Goal: Task Accomplishment & Management: Manage account settings

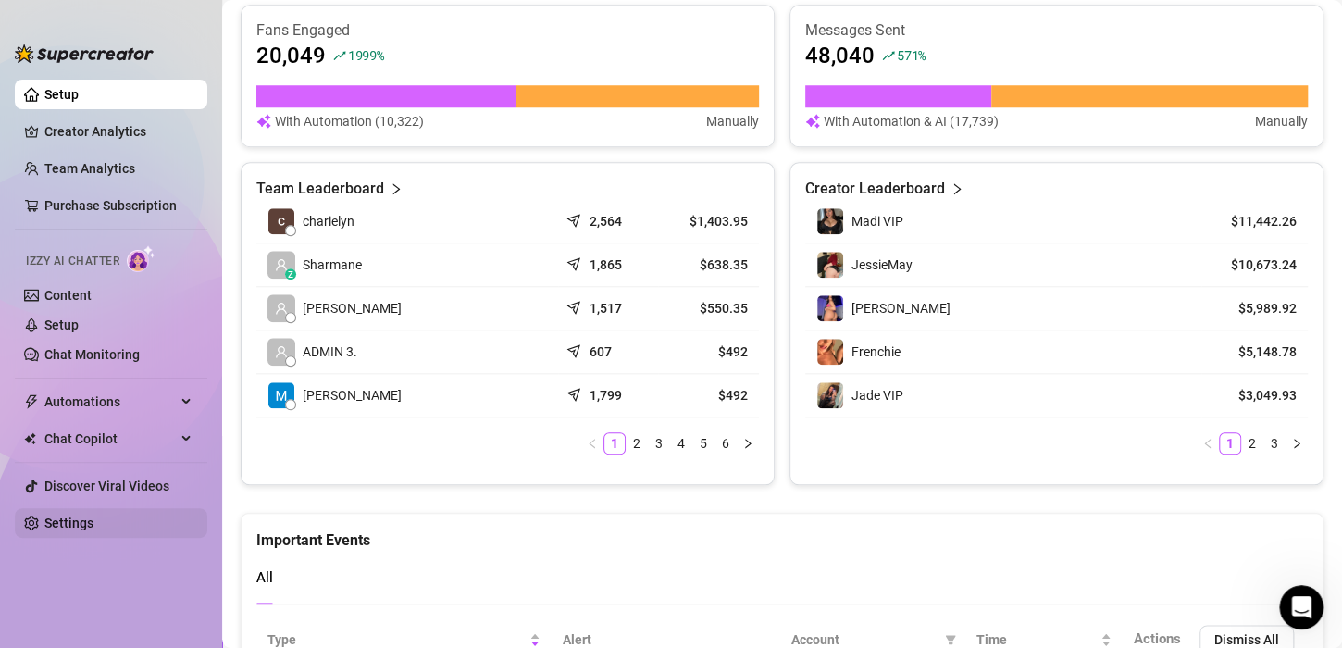
scroll to position [275, 0]
click at [67, 518] on link "Settings" at bounding box center [68, 523] width 49 height 15
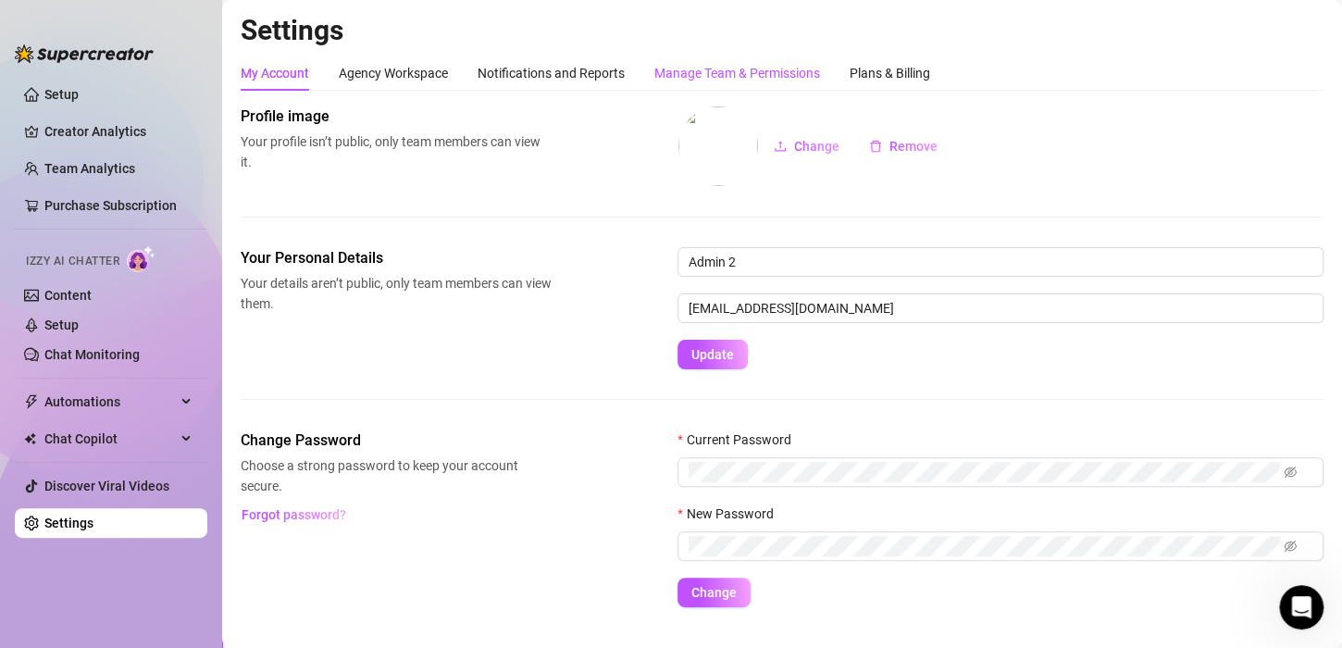
click at [731, 73] on div "Manage Team & Permissions" at bounding box center [738, 73] width 166 height 20
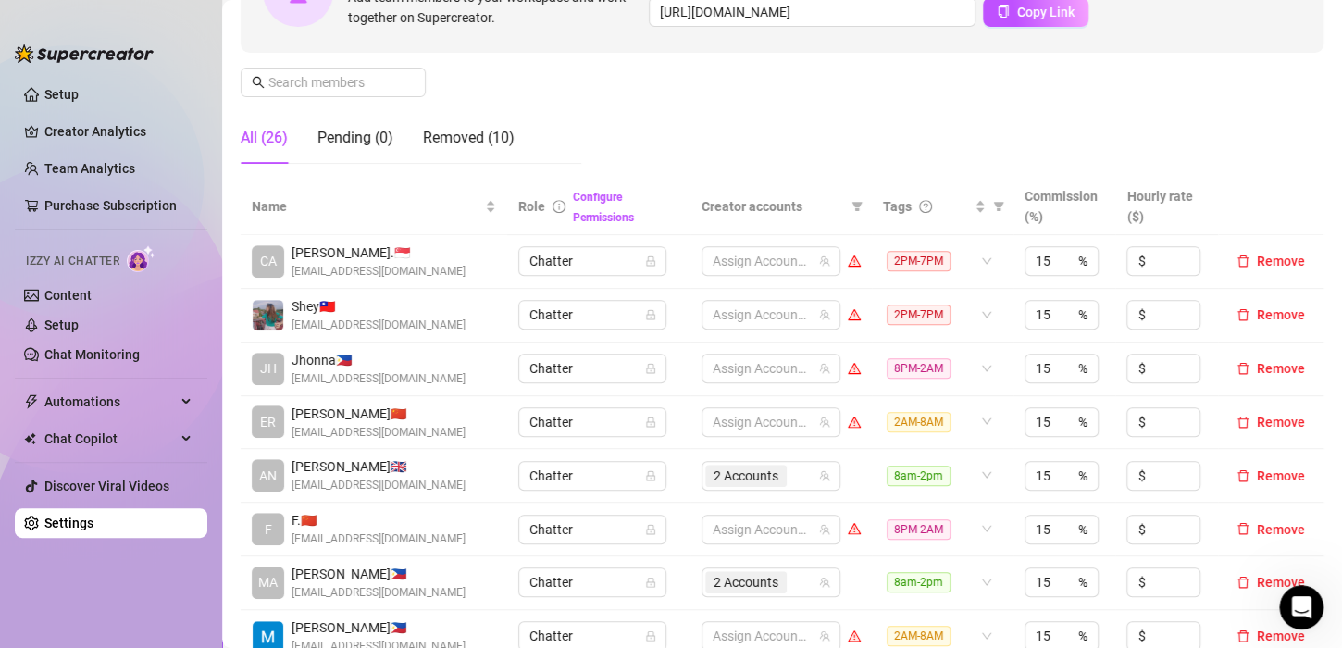
scroll to position [185, 0]
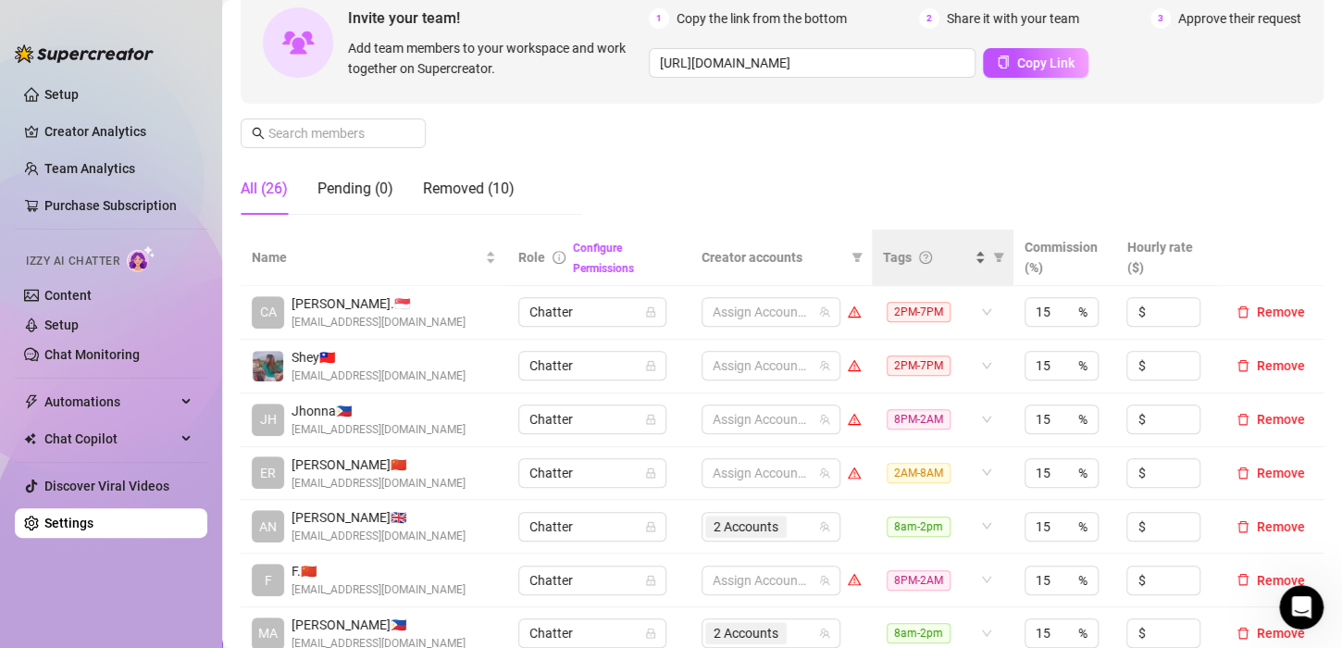
click at [963, 255] on div "Tags" at bounding box center [934, 257] width 103 height 20
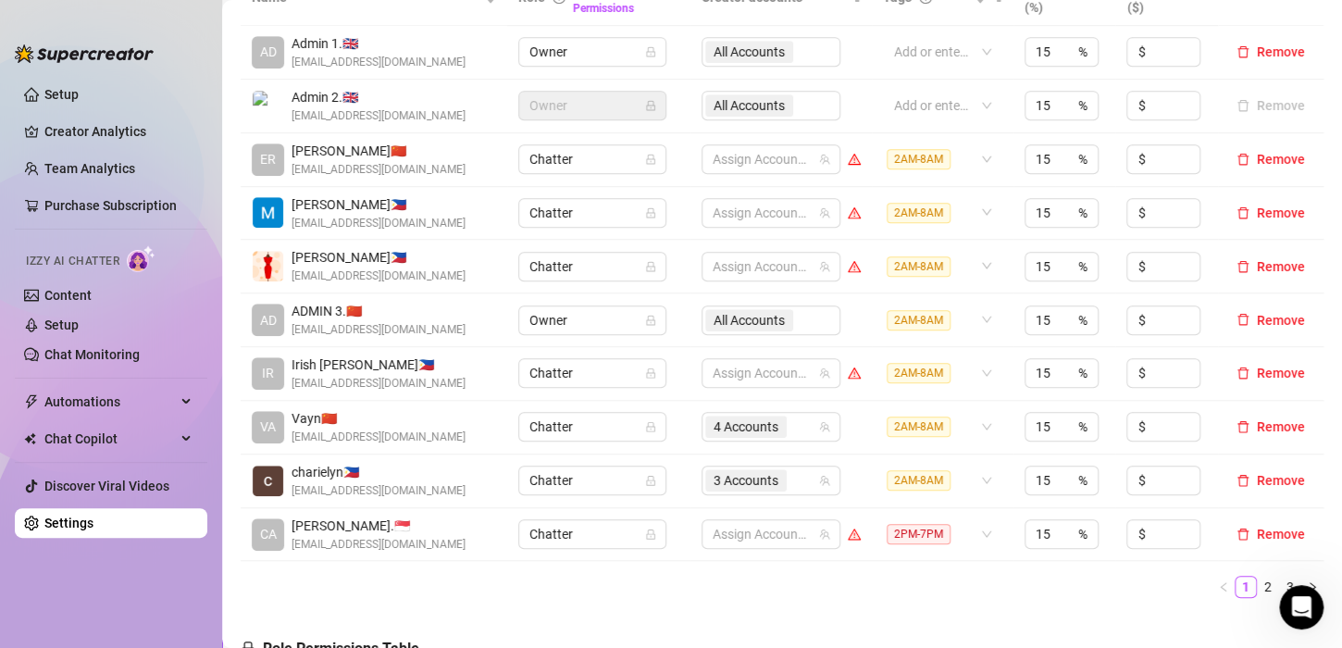
scroll to position [555, 0]
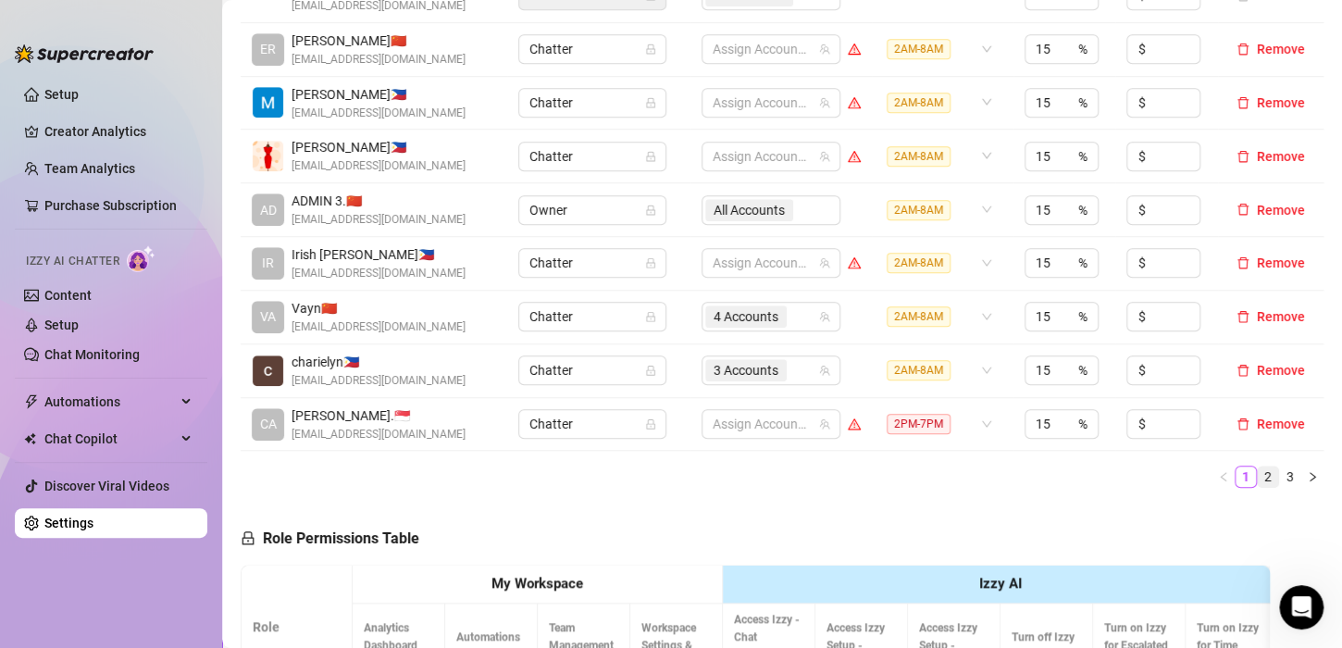
click at [1258, 470] on link "2" at bounding box center [1268, 477] width 20 height 20
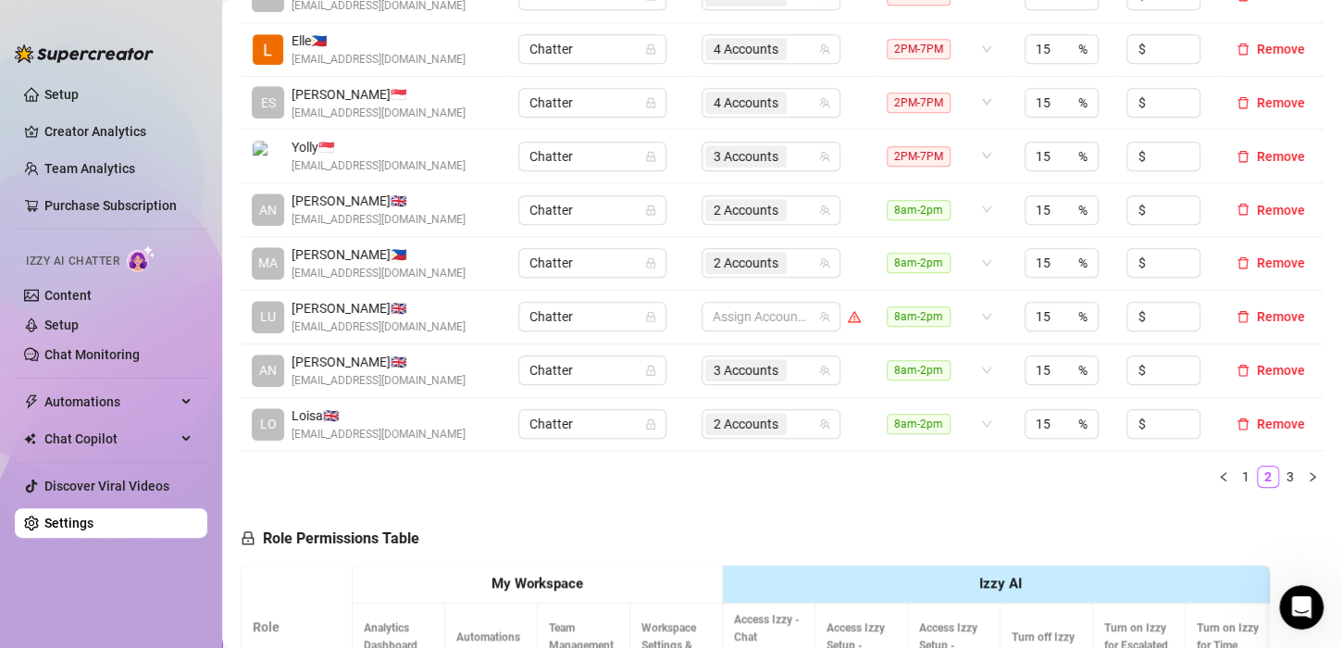
drag, startPoint x: 1272, startPoint y: 474, endPoint x: 991, endPoint y: 433, distance: 284.4
click at [1280, 473] on link "3" at bounding box center [1290, 477] width 20 height 20
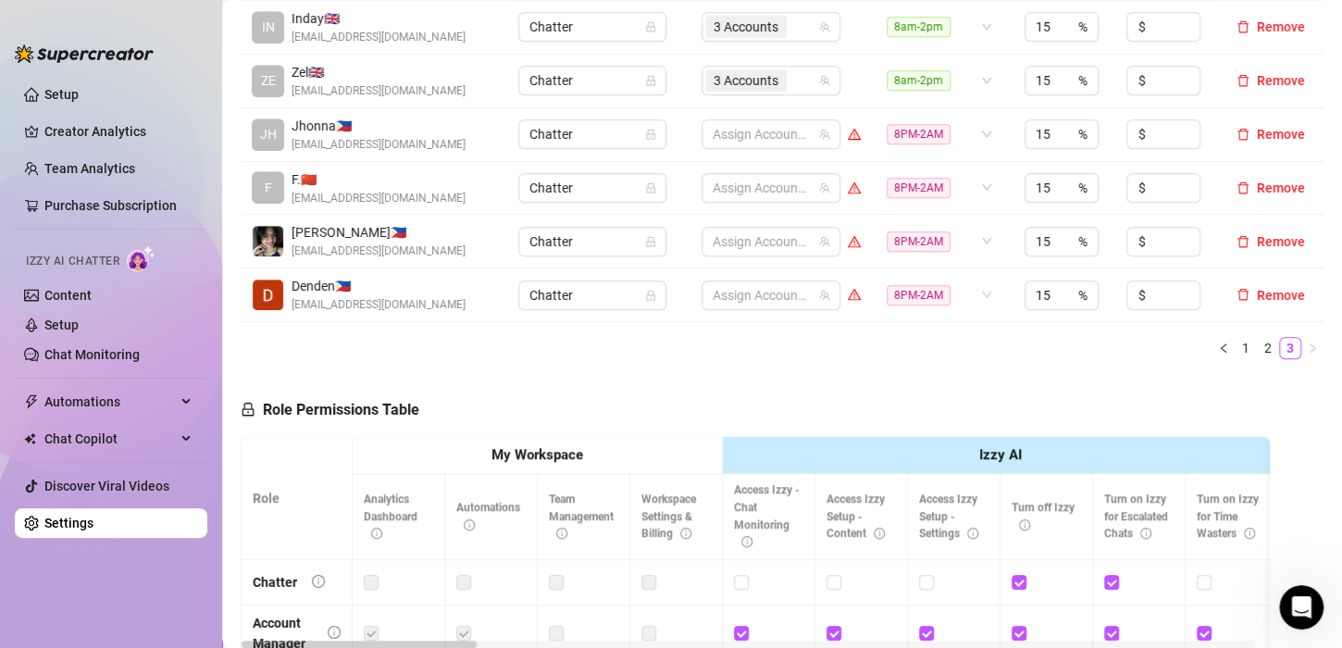
scroll to position [278, 0]
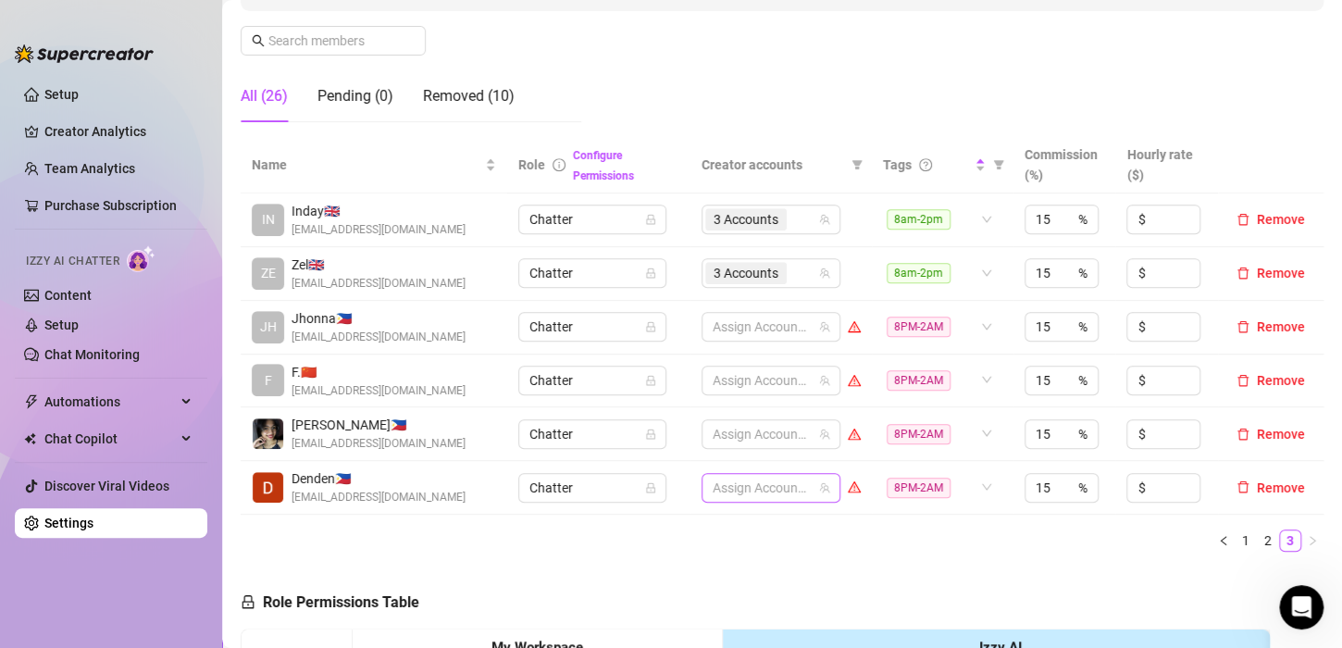
click at [788, 479] on div at bounding box center [761, 488] width 112 height 26
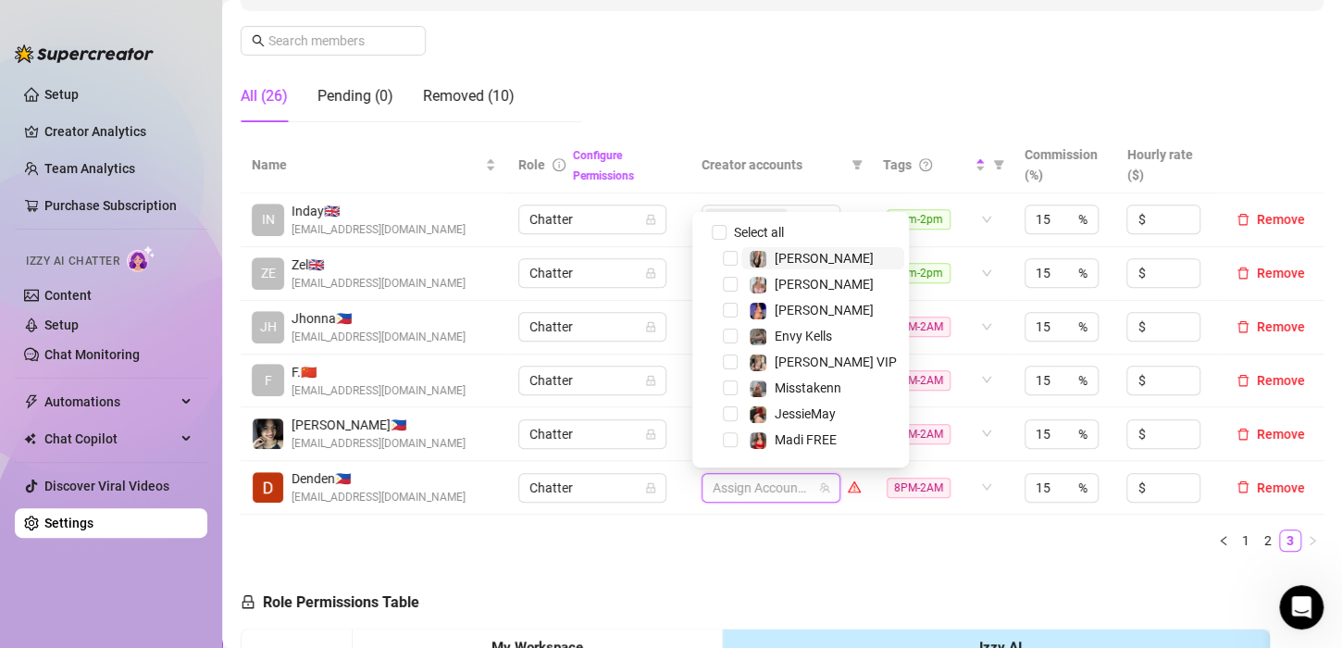
click at [780, 483] on div at bounding box center [761, 488] width 112 height 26
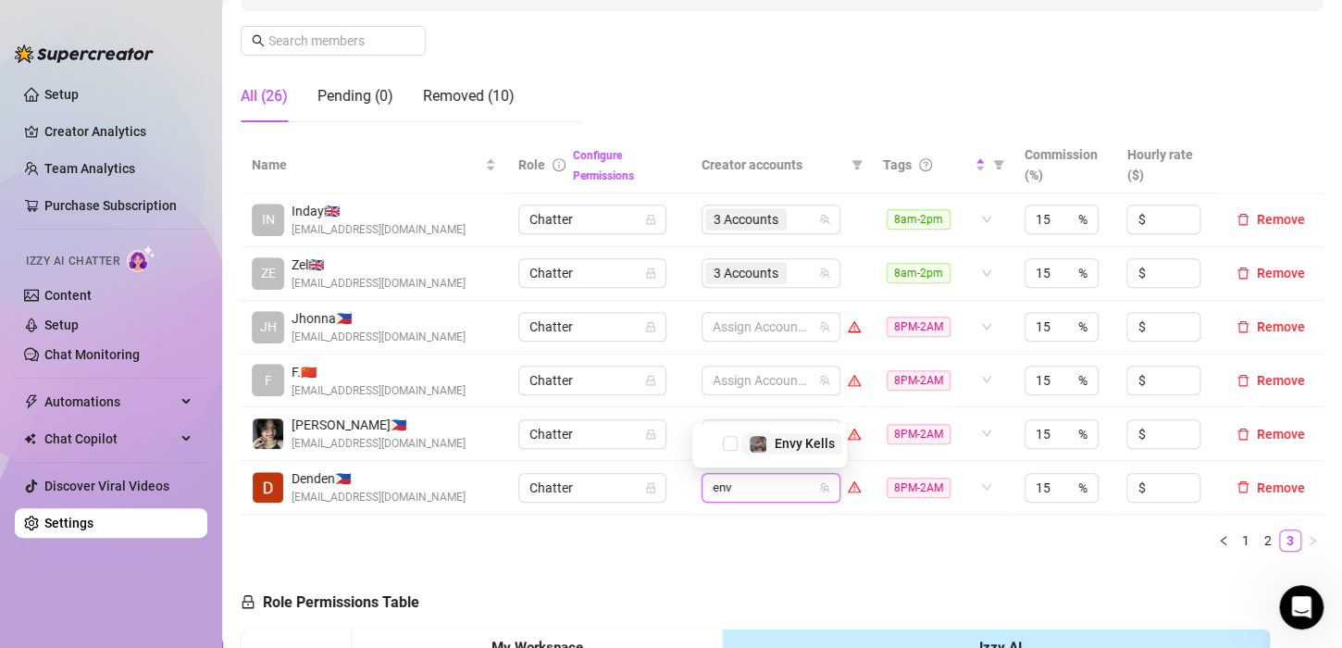
type input "envy"
click at [759, 445] on img at bounding box center [758, 444] width 17 height 17
type input "phoe"
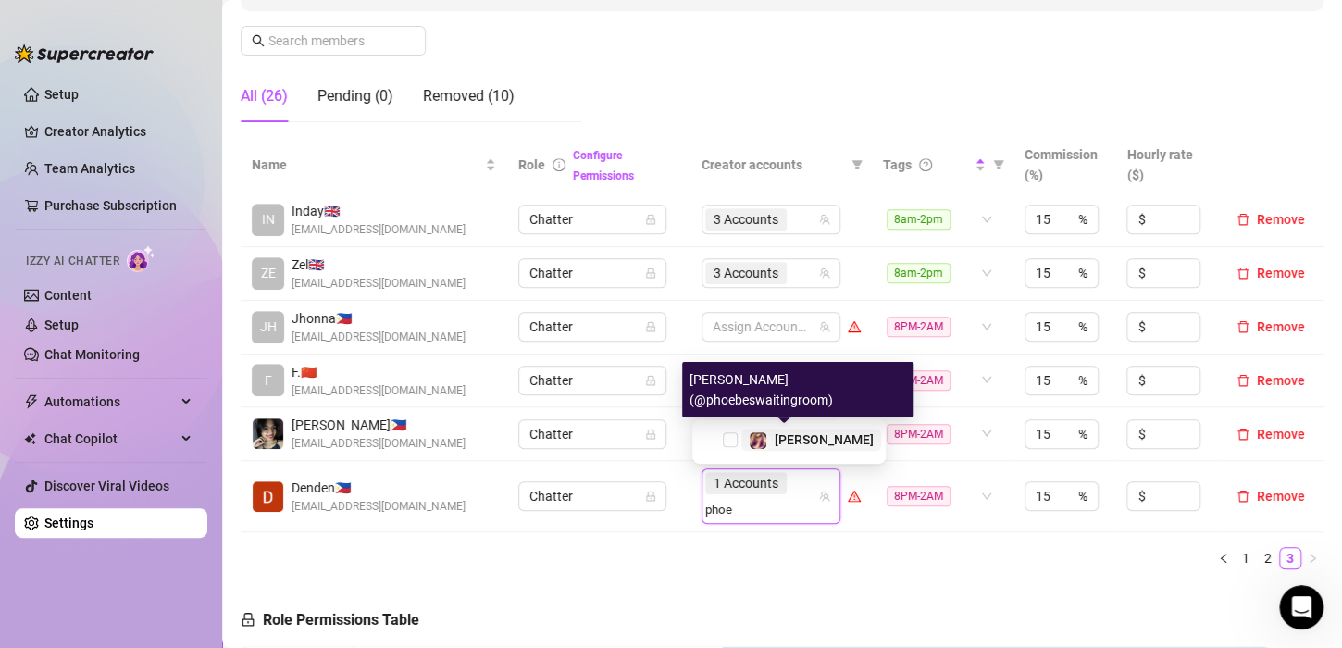
click at [759, 444] on img at bounding box center [758, 440] width 17 height 17
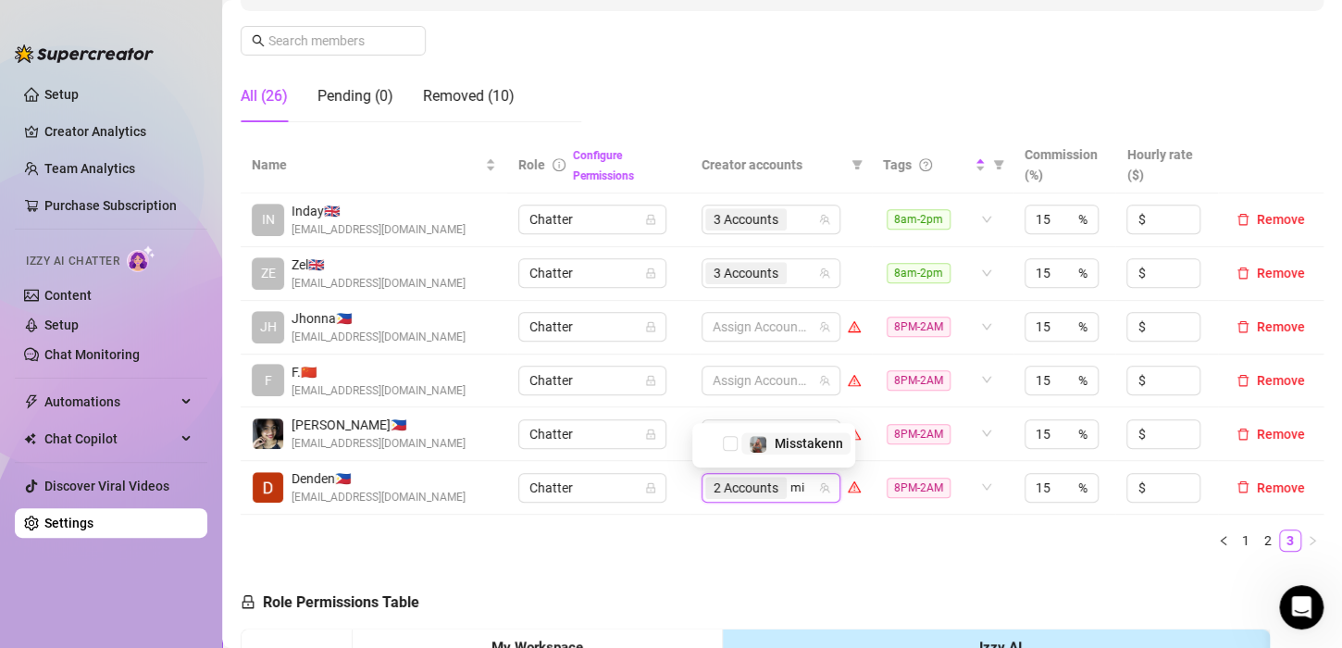
type input "mis"
click at [760, 443] on img at bounding box center [758, 444] width 17 height 17
type input "jade"
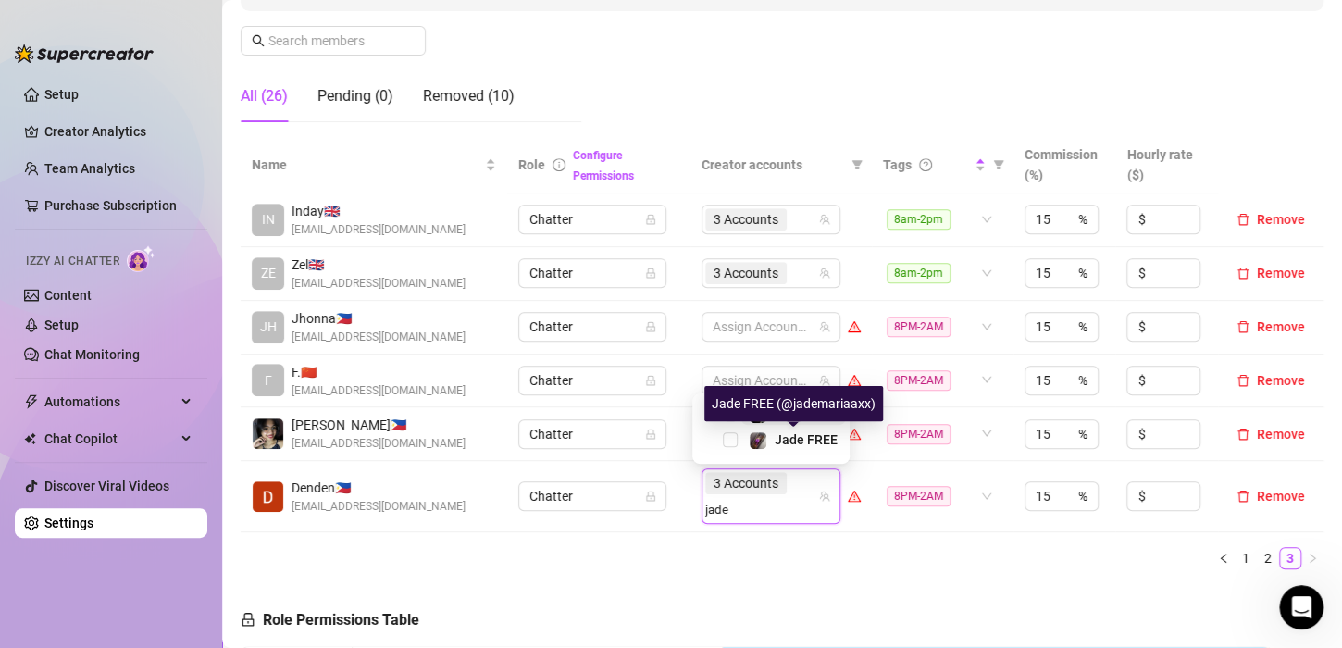
click at [760, 443] on img at bounding box center [758, 440] width 17 height 17
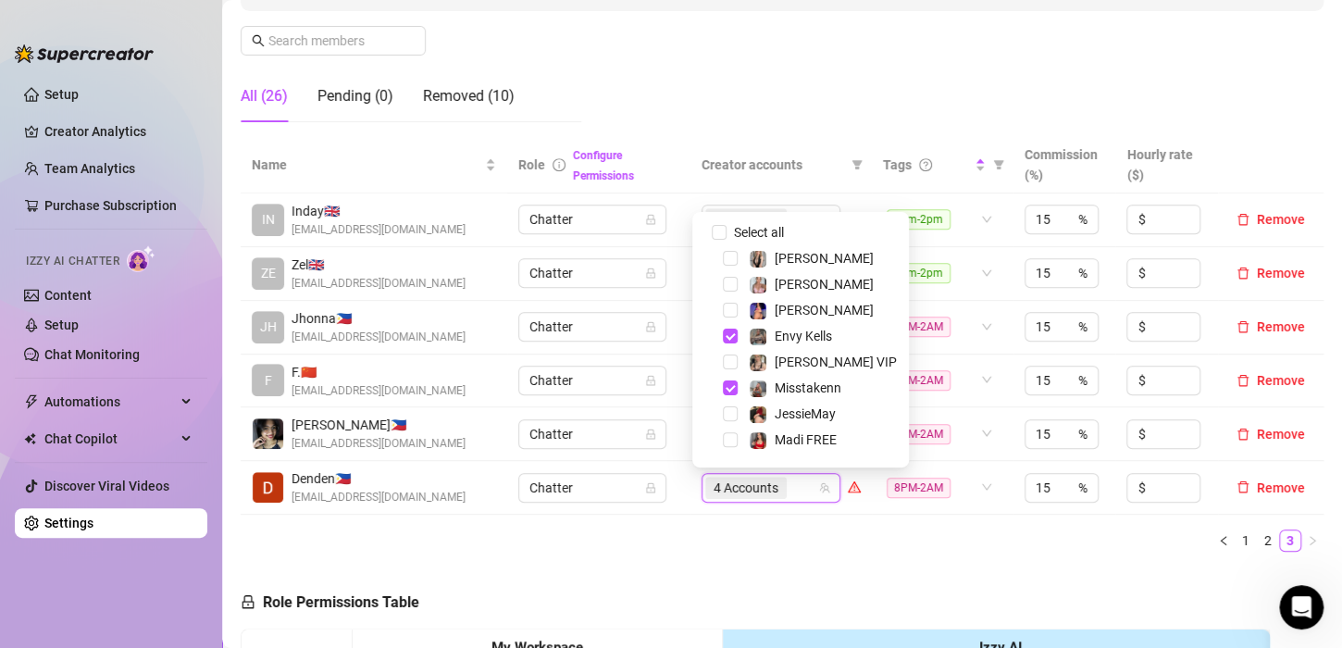
click at [924, 546] on ul "1 2 3" at bounding box center [782, 541] width 1083 height 22
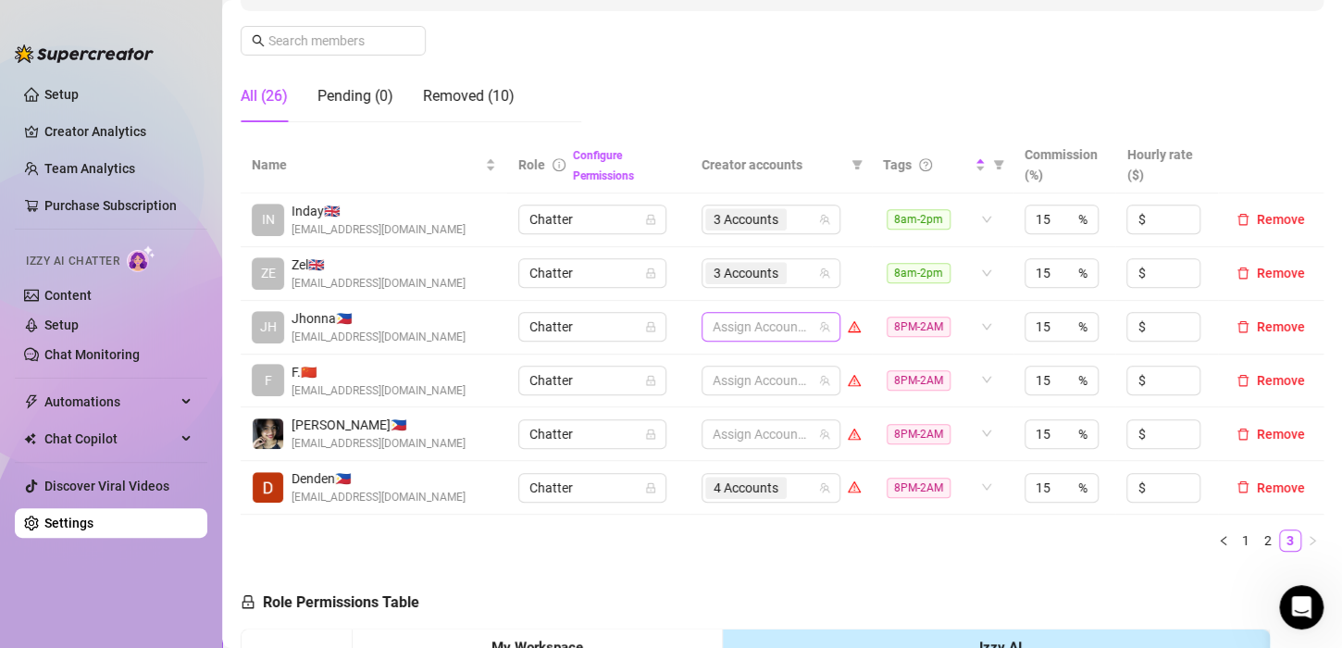
click at [751, 326] on div at bounding box center [761, 327] width 112 height 26
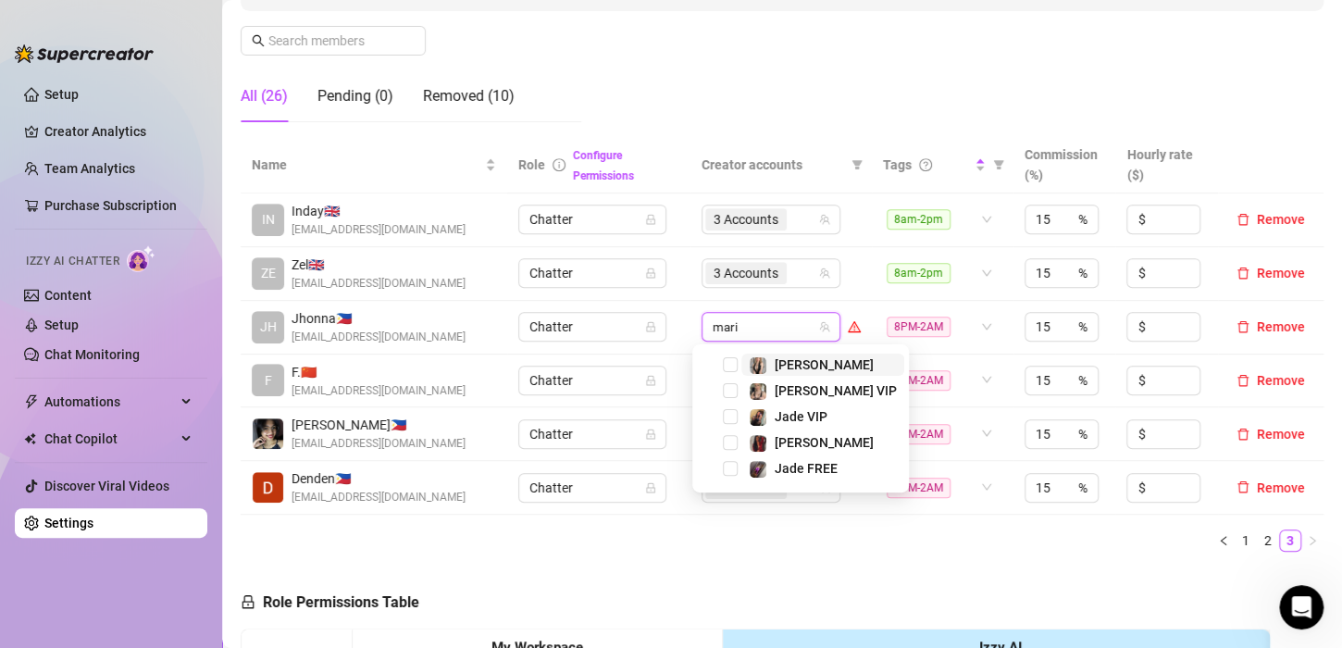
type input "[PERSON_NAME]"
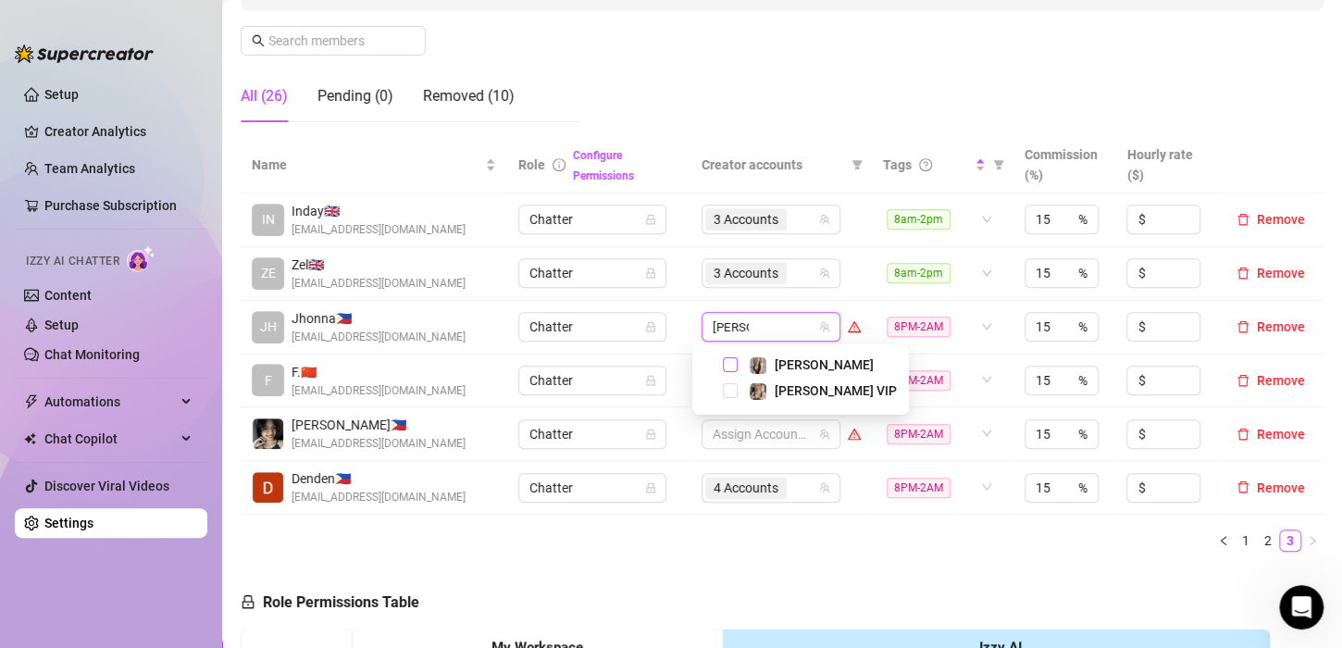
click at [730, 368] on span "Select tree node" at bounding box center [730, 364] width 15 height 15
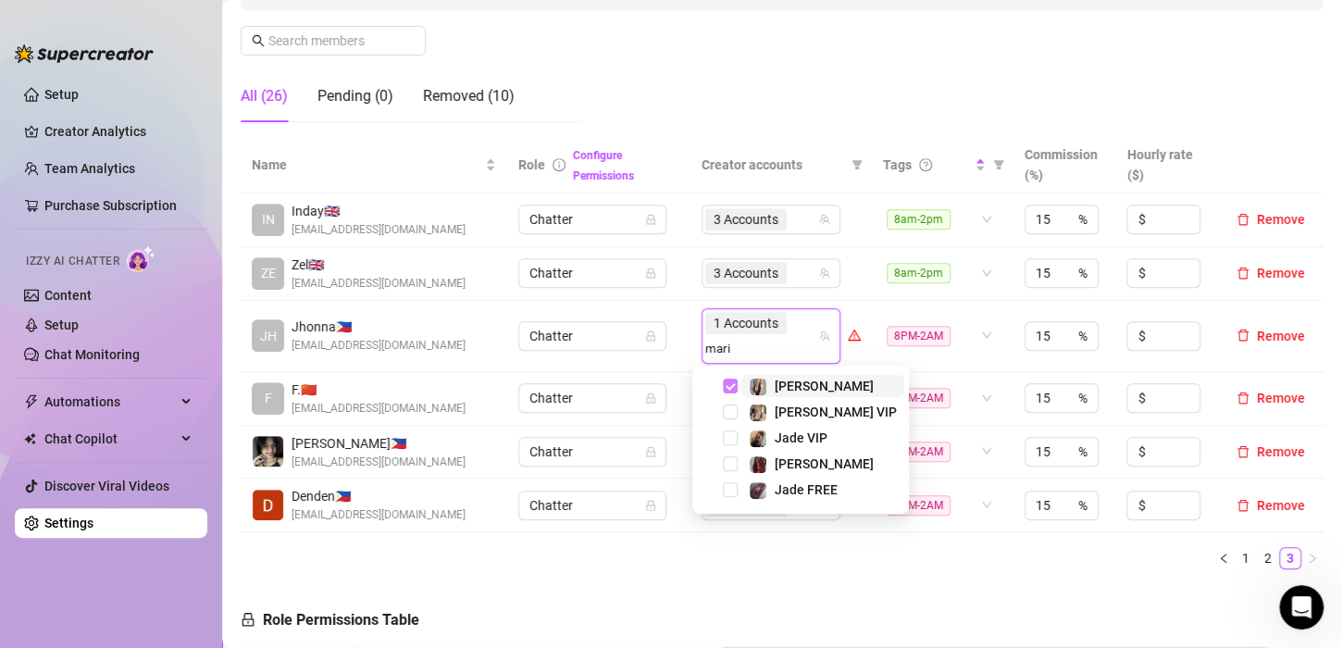
type input "[PERSON_NAME]"
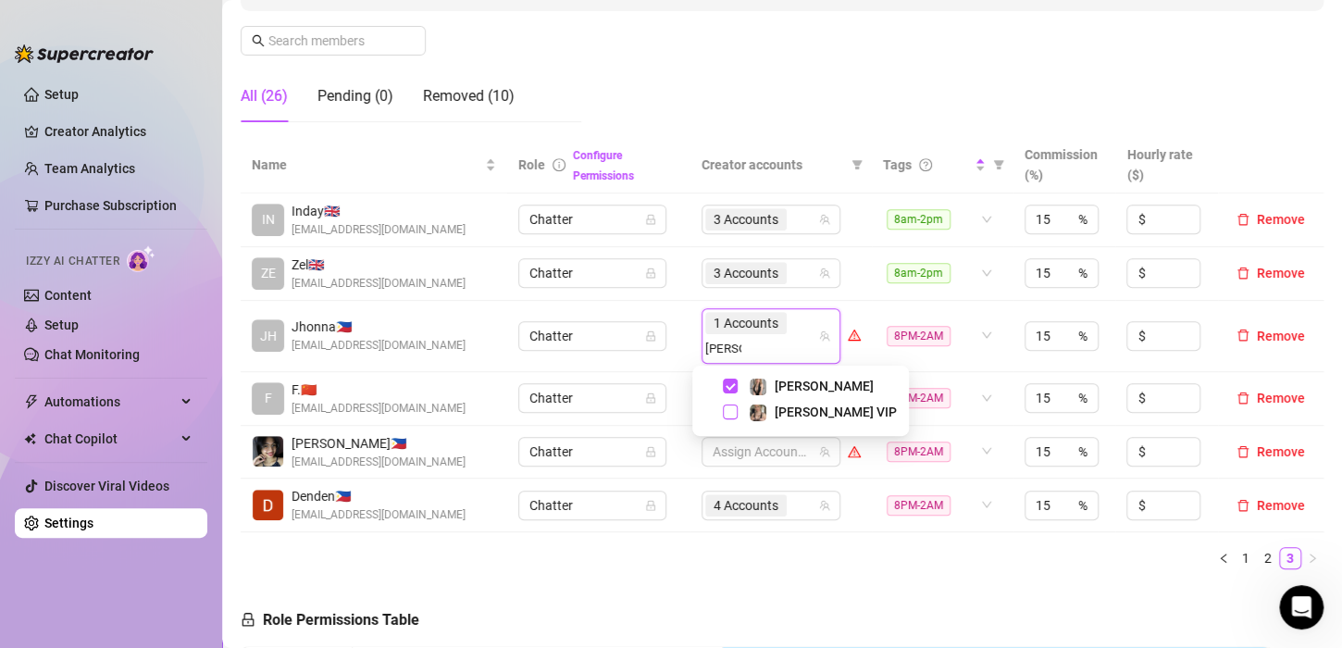
click at [732, 409] on span "Select tree node" at bounding box center [730, 412] width 15 height 15
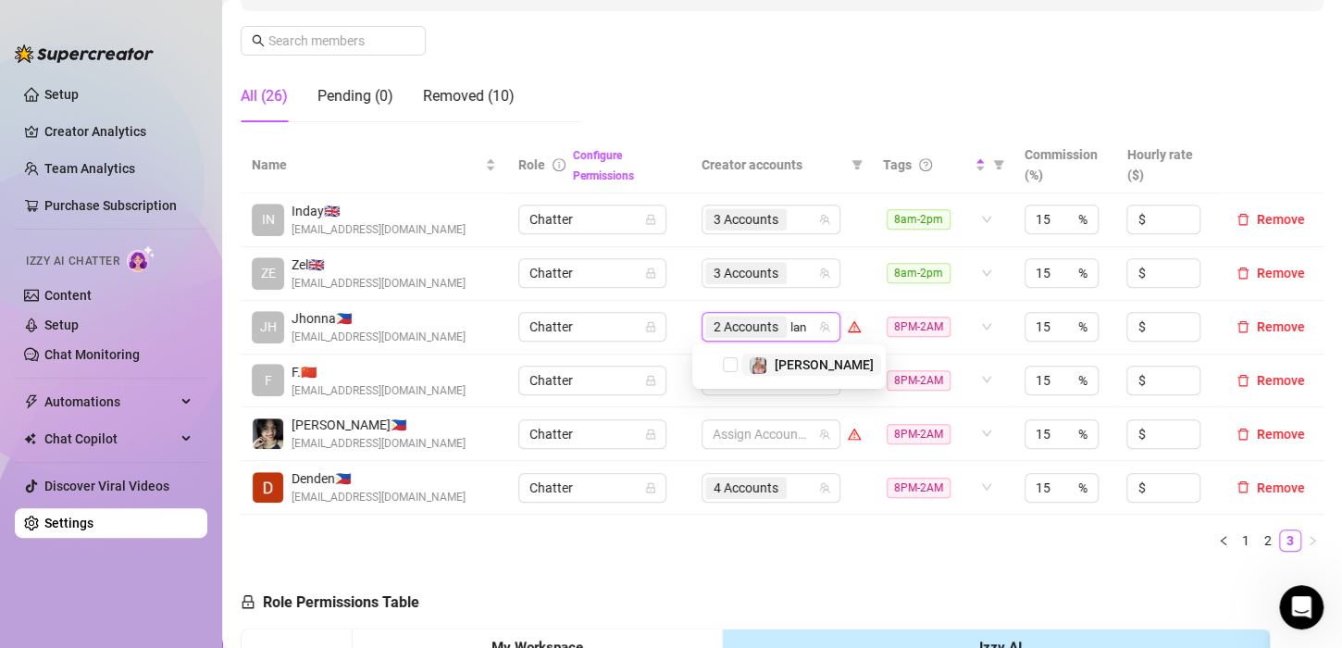
type input "[PERSON_NAME]"
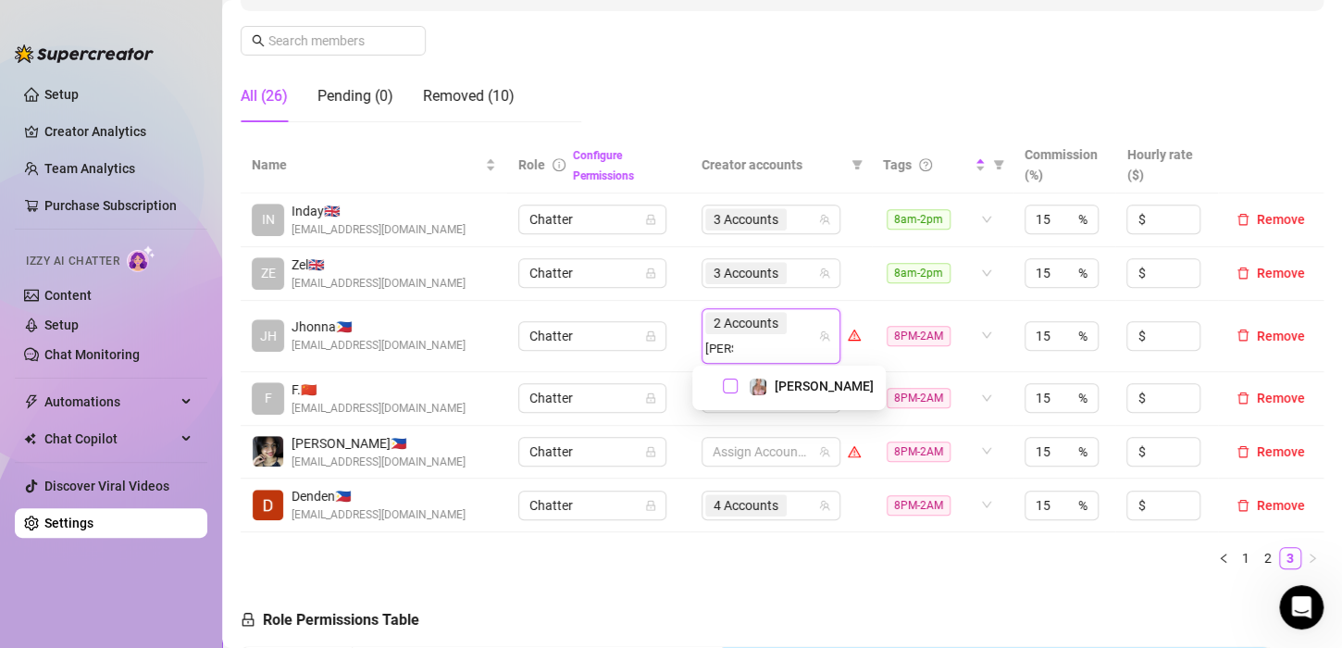
click at [730, 393] on span "Select tree node" at bounding box center [730, 386] width 15 height 15
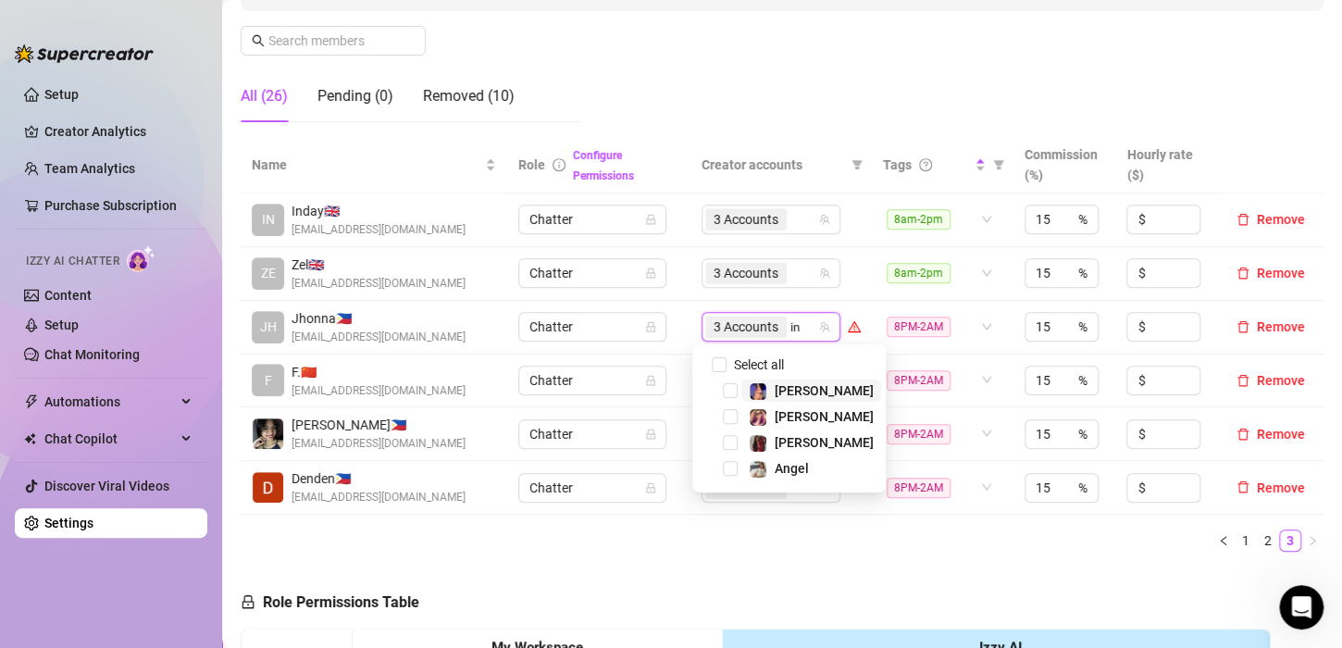
type input "ink"
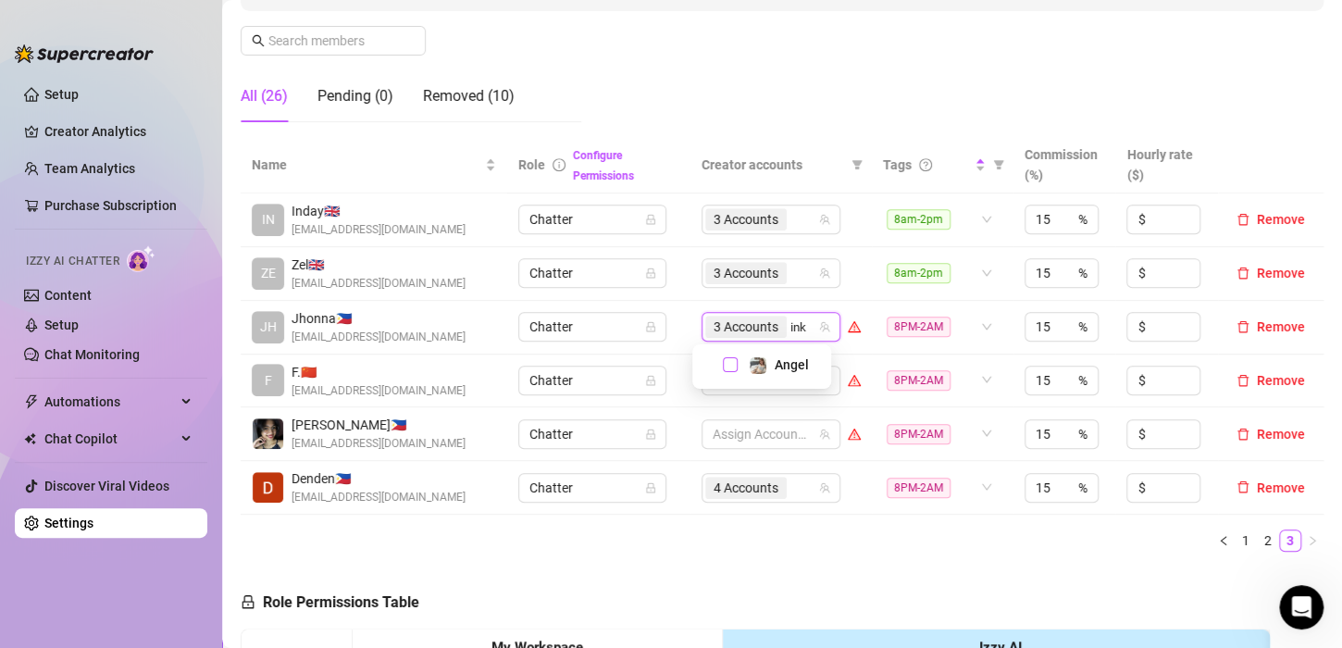
click at [729, 367] on span "Select tree node" at bounding box center [730, 364] width 15 height 15
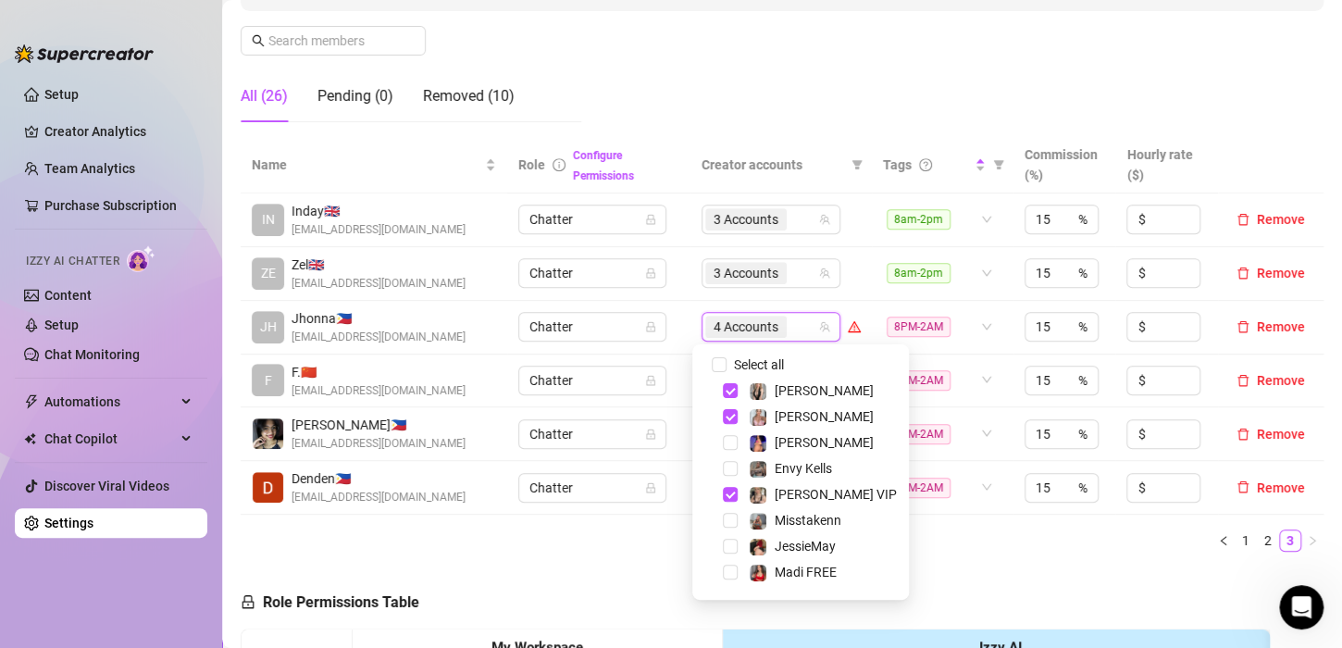
click at [992, 535] on ul "1 2 3" at bounding box center [782, 541] width 1083 height 22
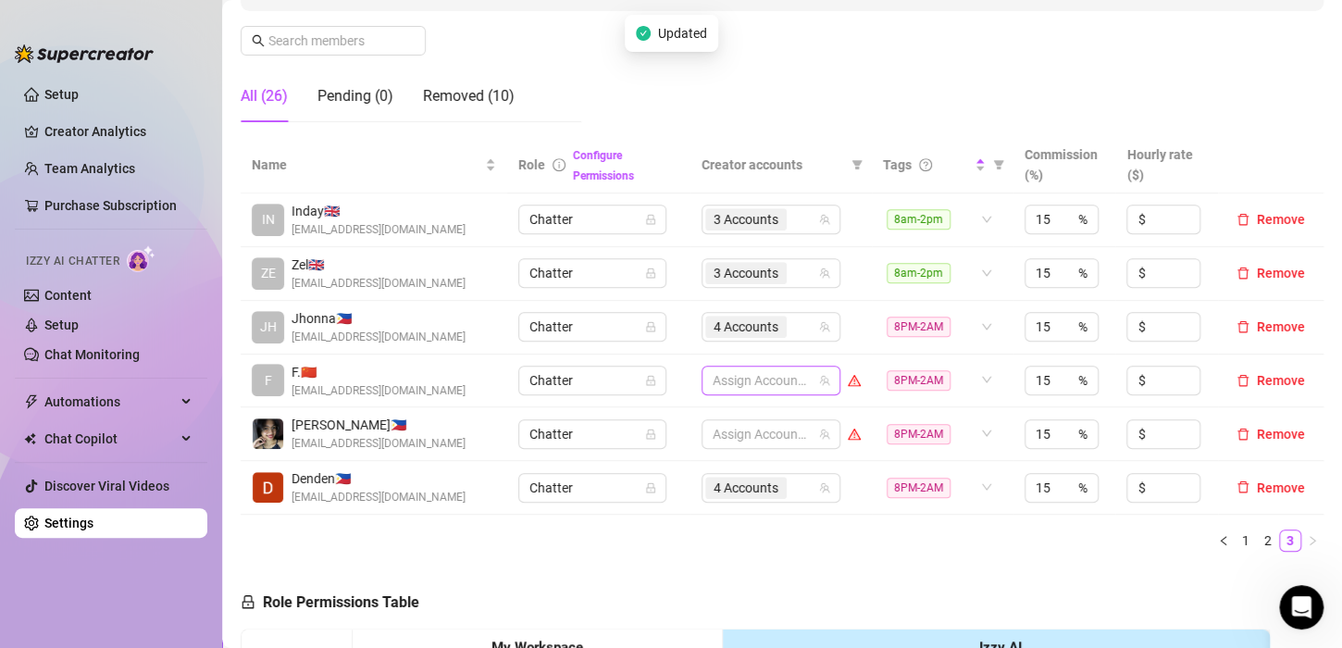
click at [744, 376] on div at bounding box center [761, 381] width 112 height 26
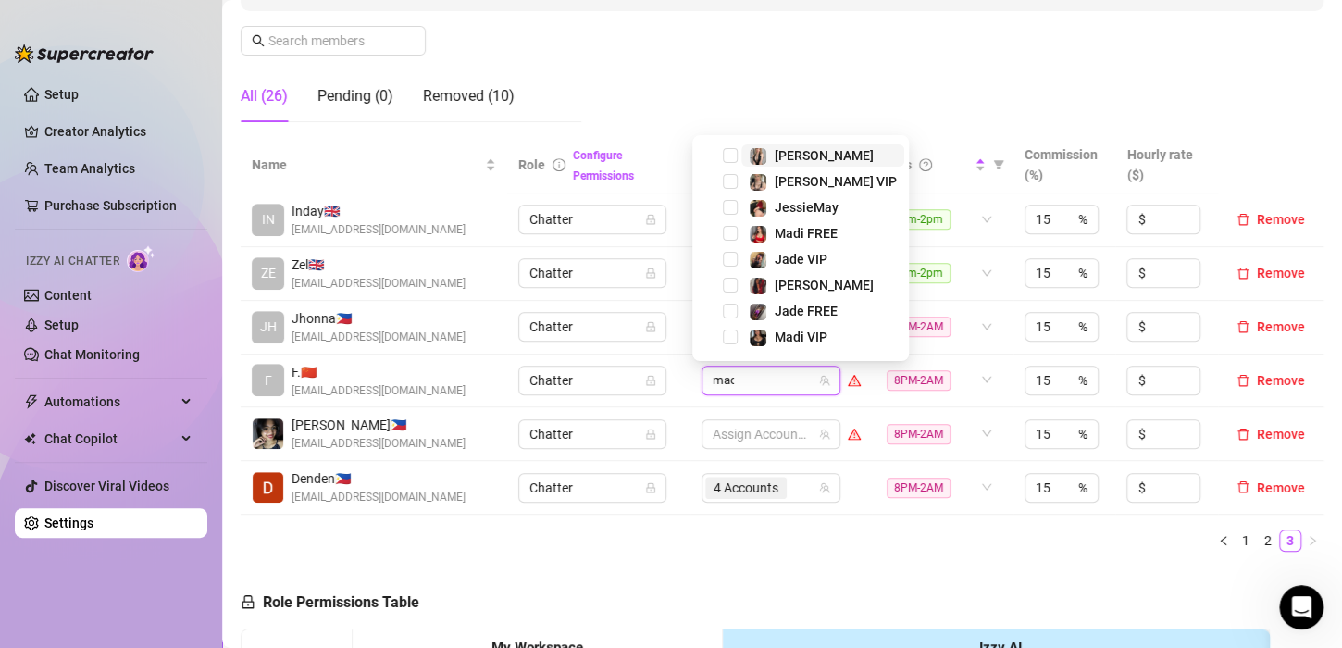
type input "madi"
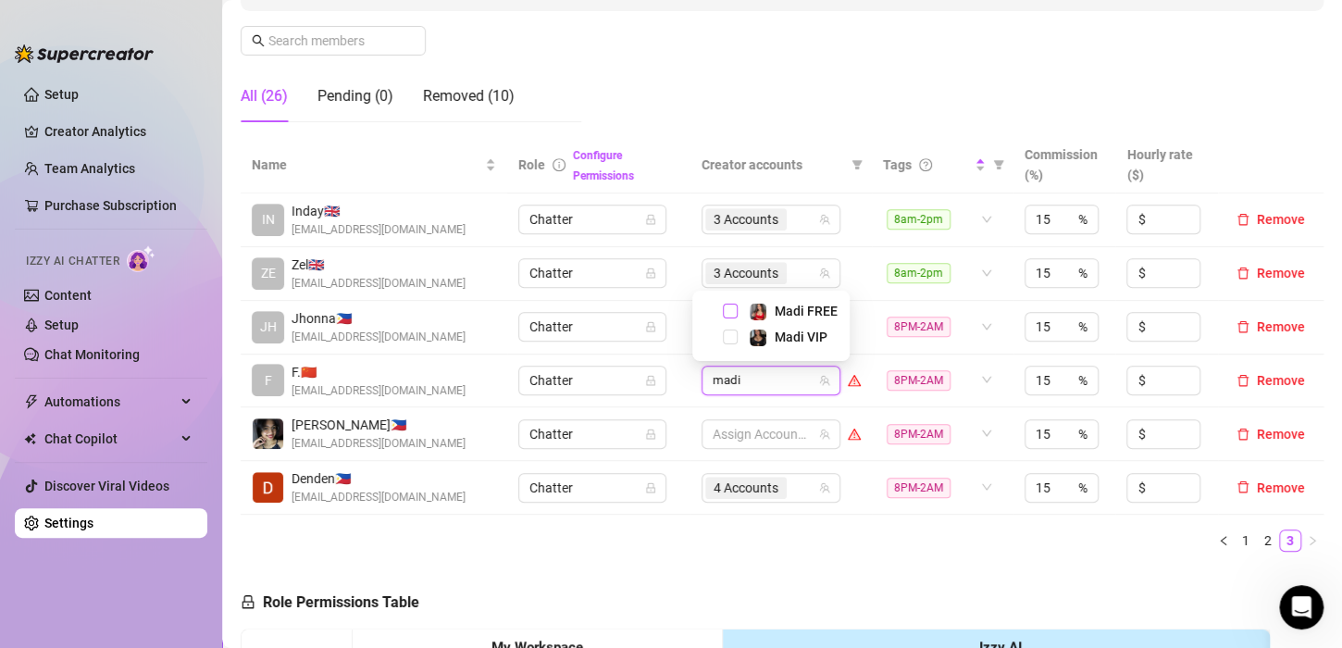
click at [727, 312] on span "Select tree node" at bounding box center [730, 311] width 15 height 15
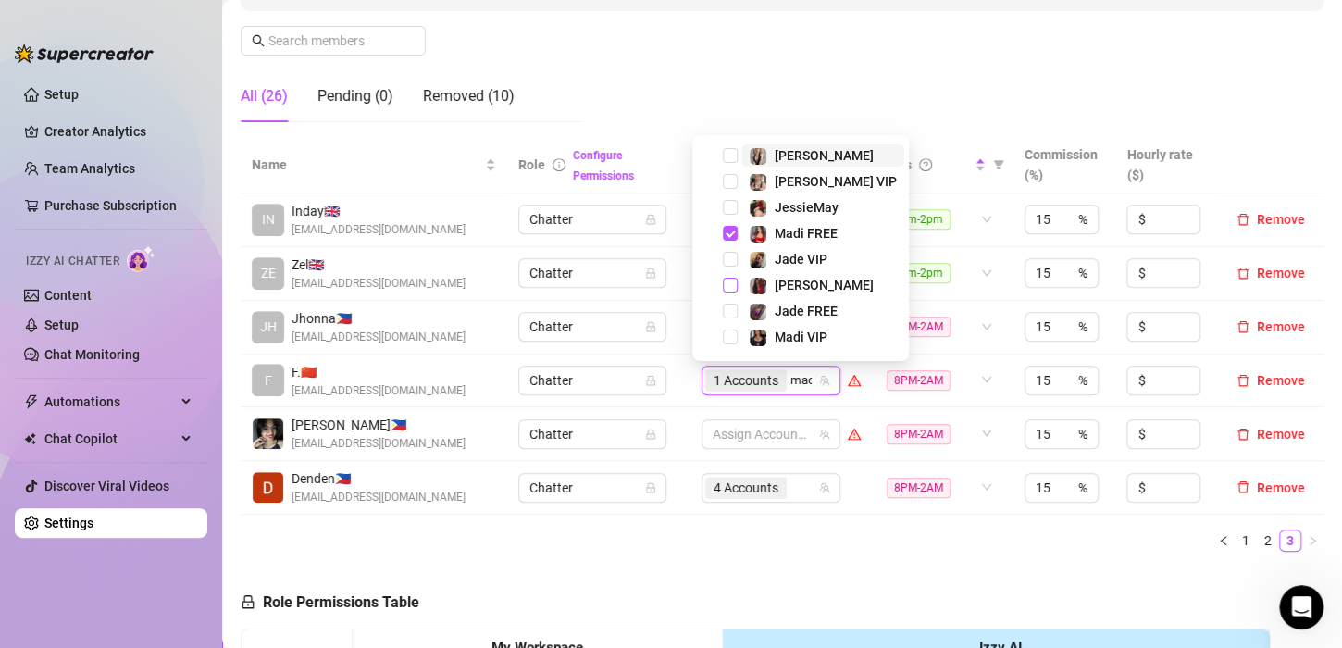
type input "madi"
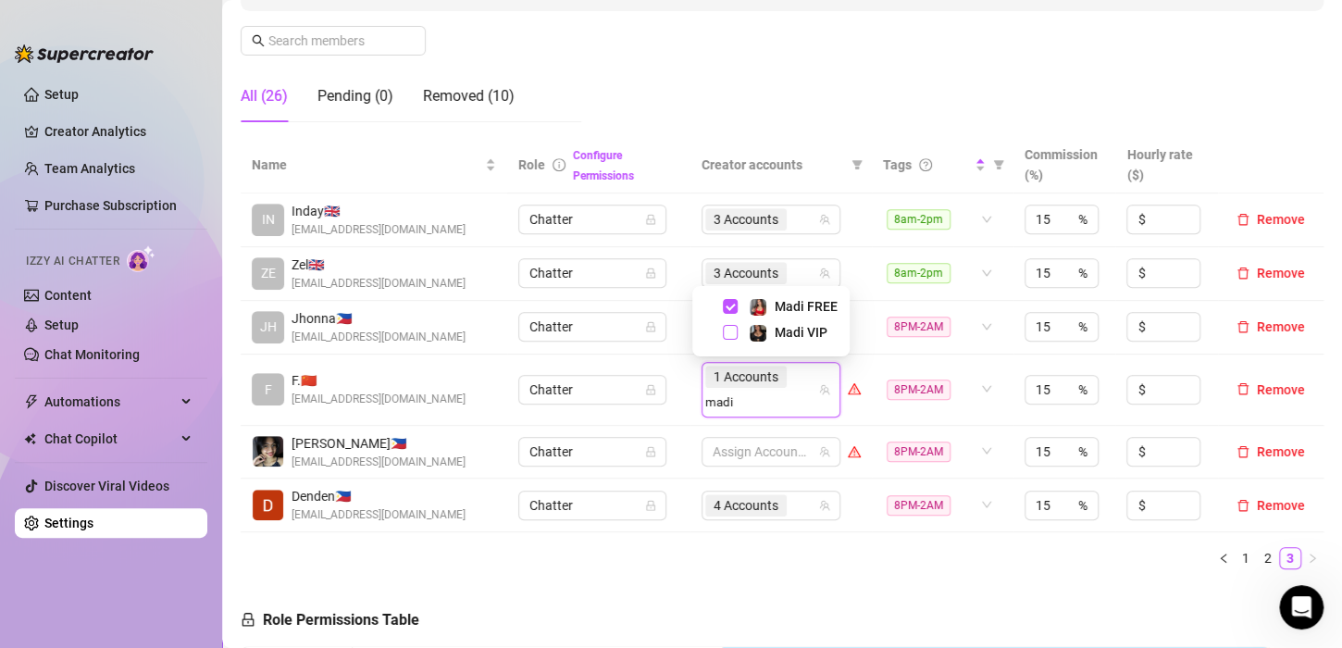
click at [730, 332] on span "Select tree node" at bounding box center [730, 332] width 15 height 15
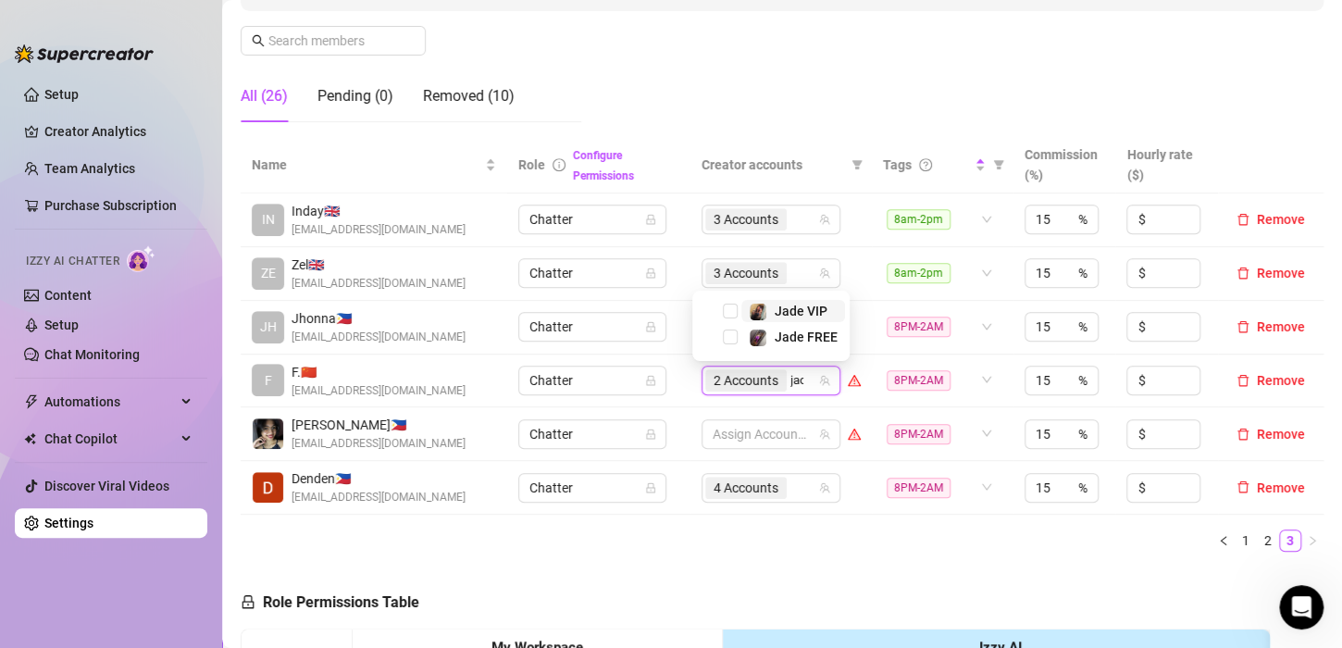
type input "jade"
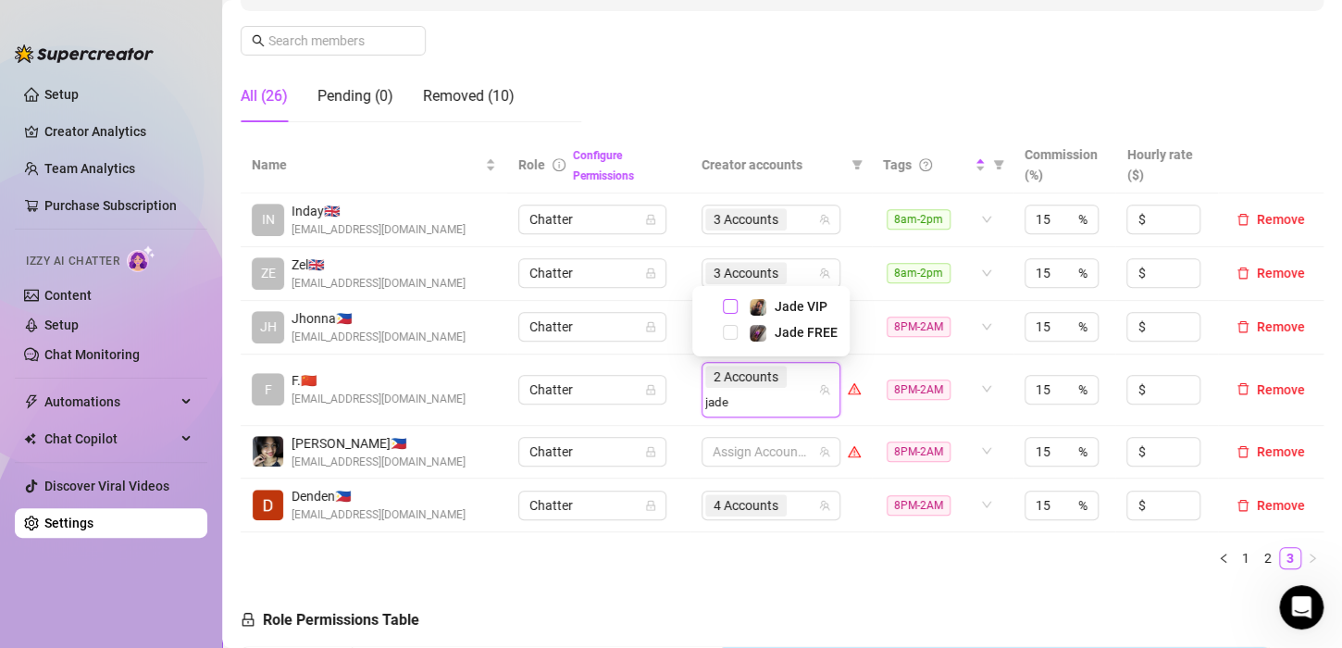
click at [730, 303] on span "Select tree node" at bounding box center [730, 306] width 15 height 15
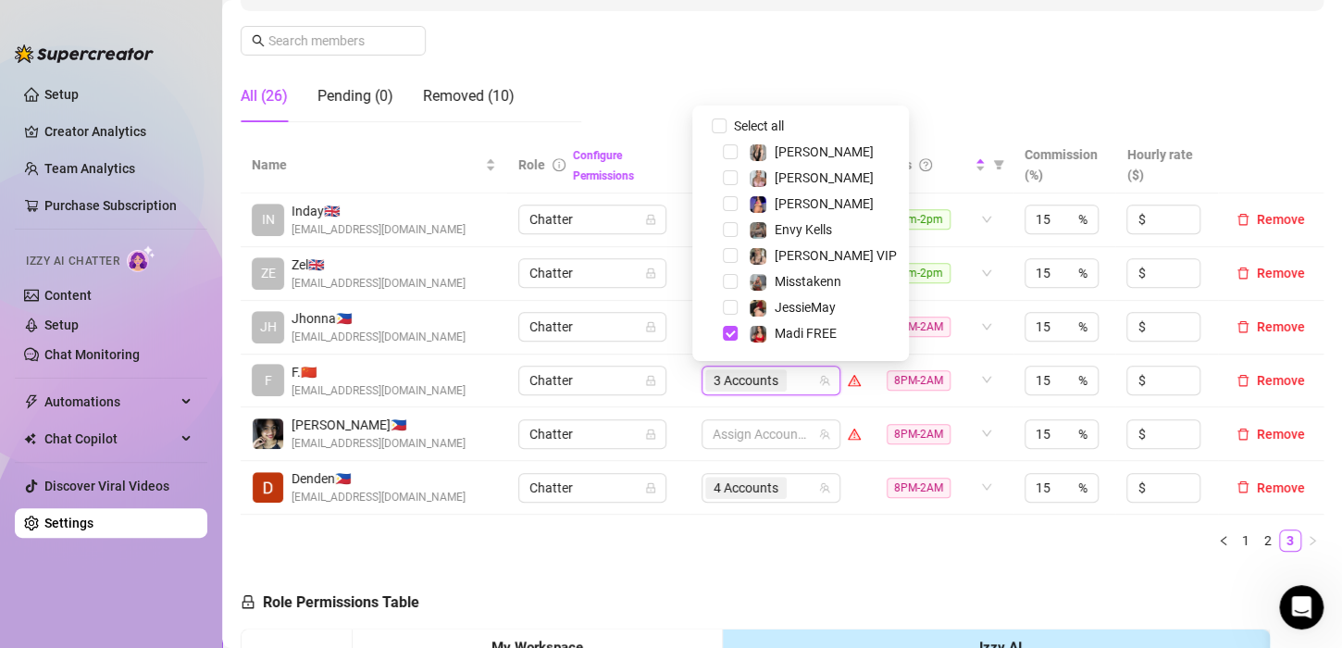
click at [823, 561] on div "Name Role Configure Permissions Creator accounts Tags Commission (%) Hourly rat…" at bounding box center [782, 352] width 1083 height 430
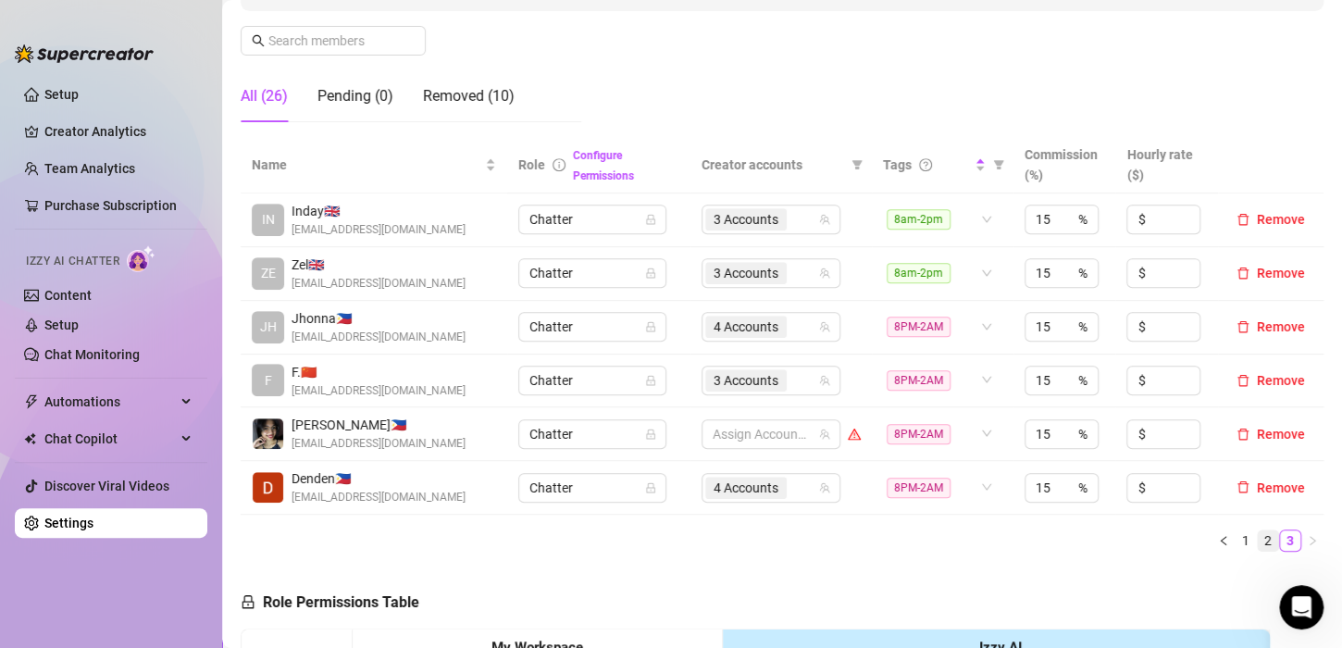
click at [1258, 533] on link "2" at bounding box center [1268, 540] width 20 height 20
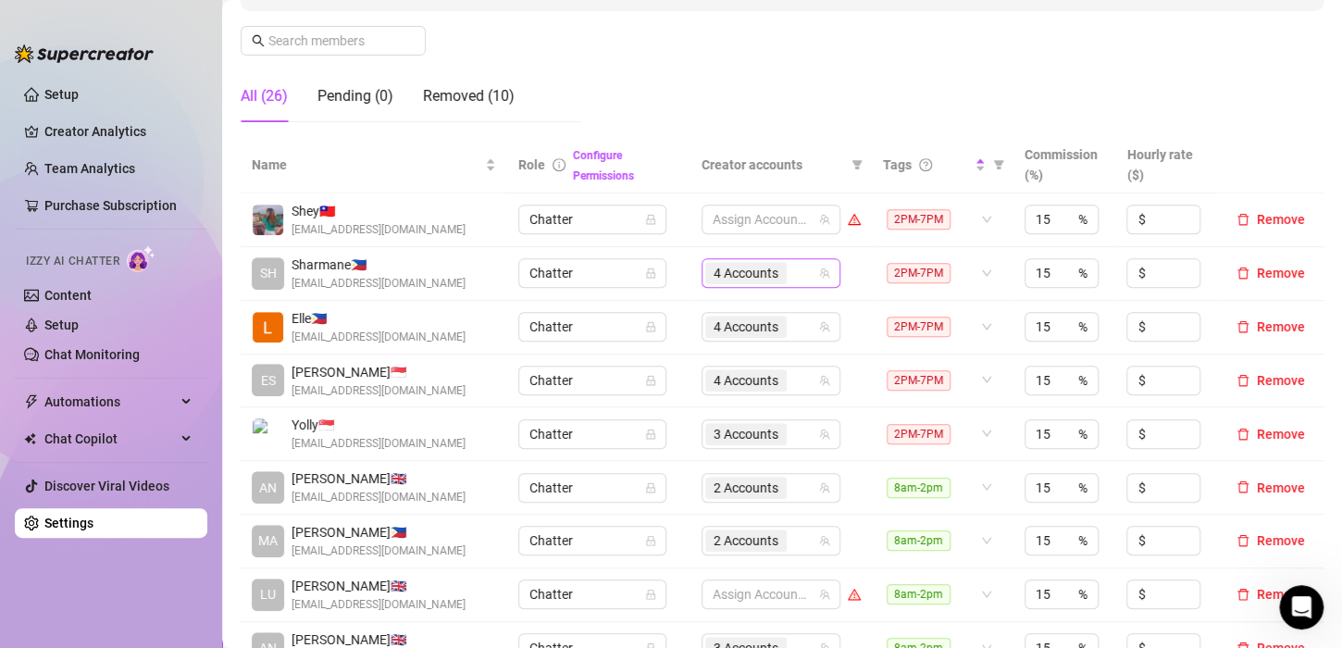
click at [758, 268] on span "4 Accounts" at bounding box center [746, 273] width 65 height 20
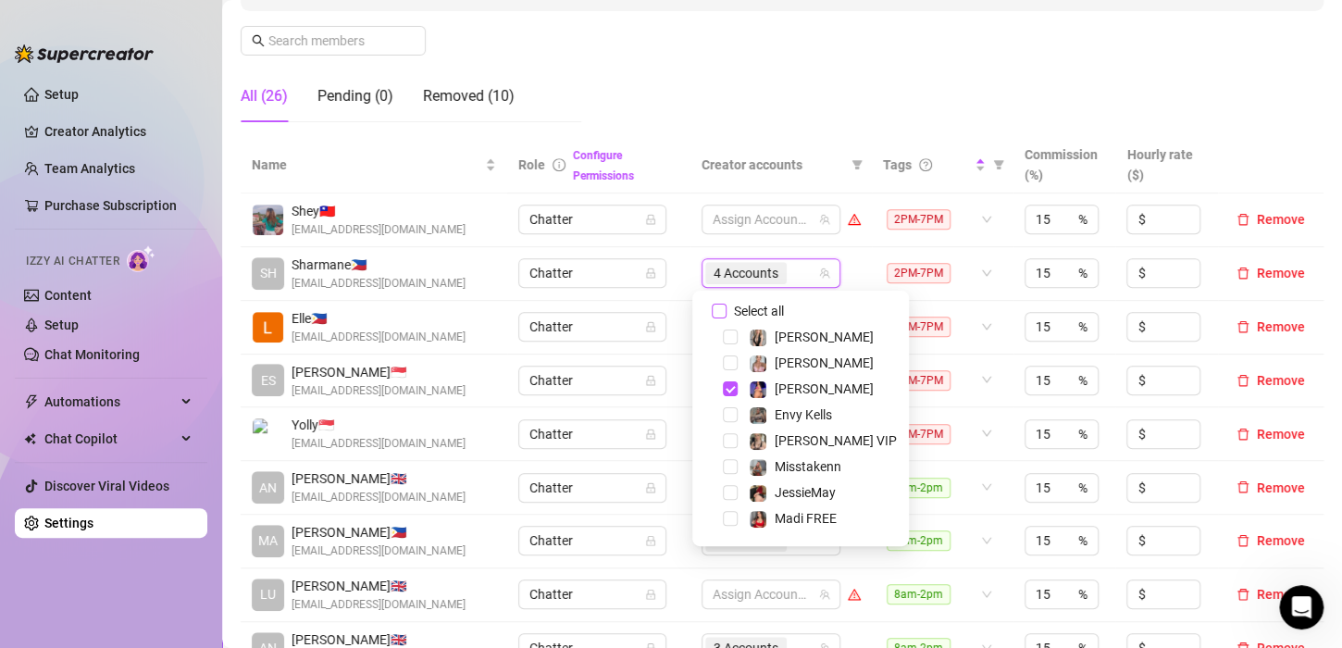
click at [719, 309] on input "Select all" at bounding box center [719, 311] width 15 height 15
checkbox input "false"
click at [742, 278] on div at bounding box center [761, 273] width 112 height 26
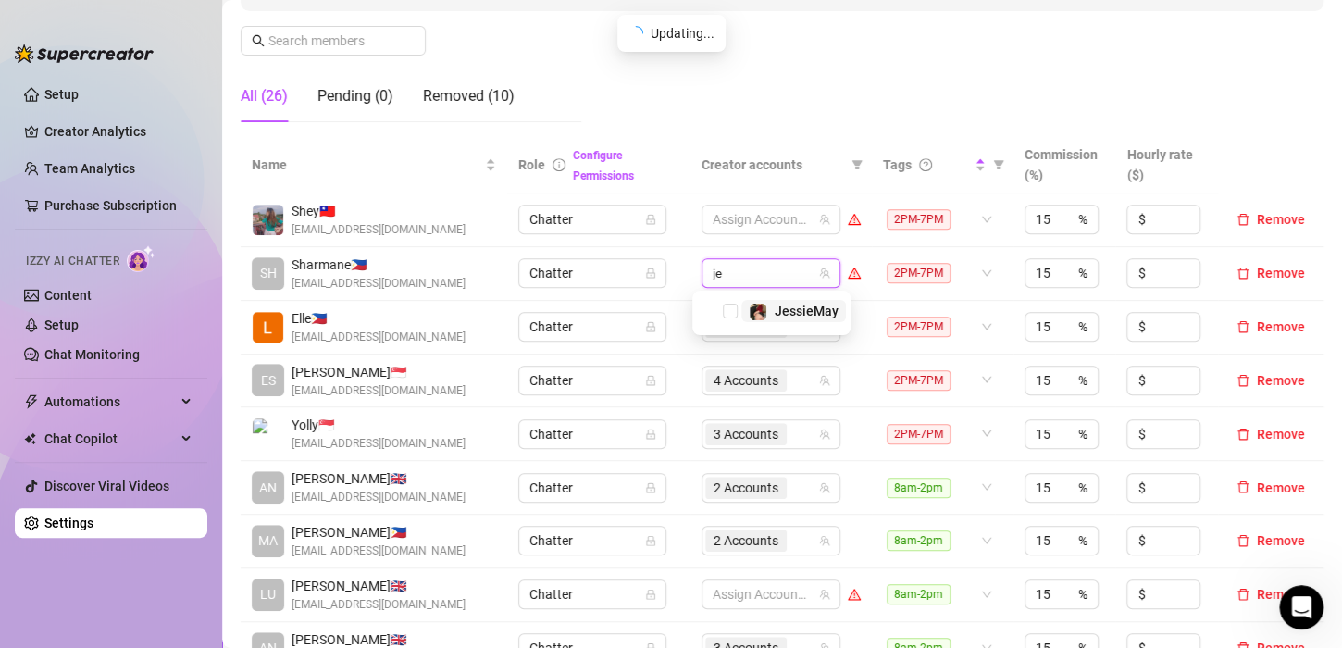
type input "jes"
click at [728, 314] on span "Select tree node" at bounding box center [730, 311] width 15 height 15
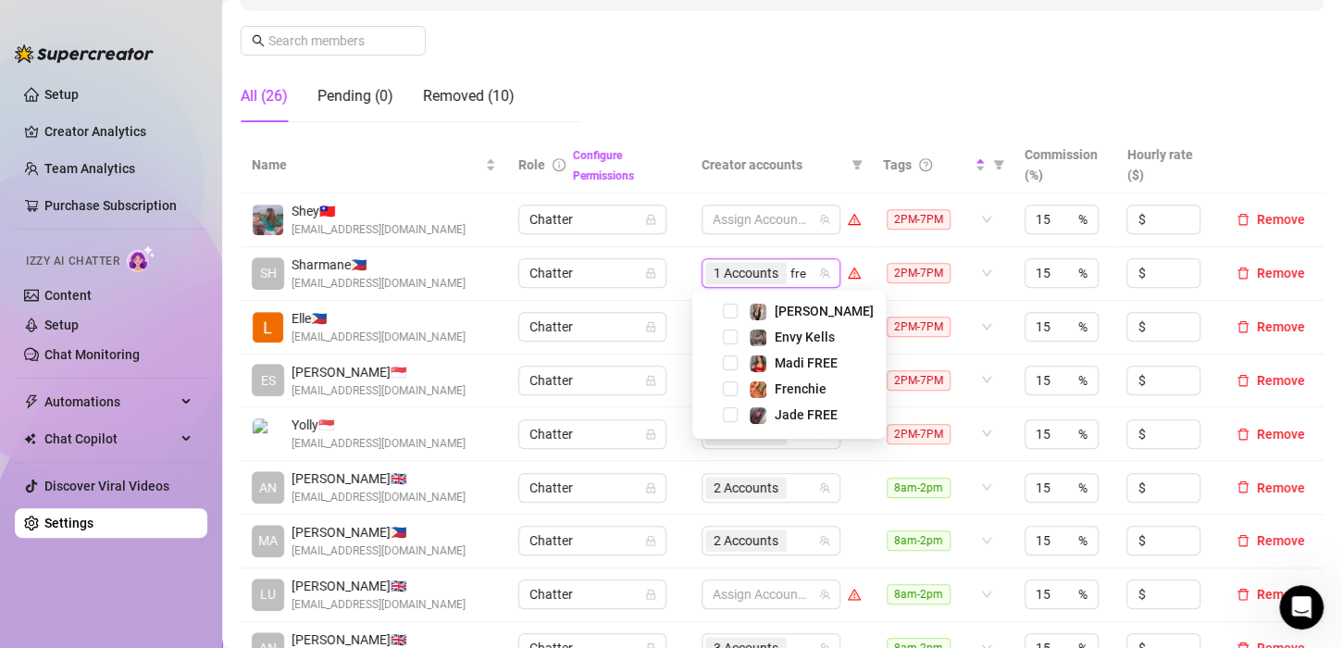
type input "fren"
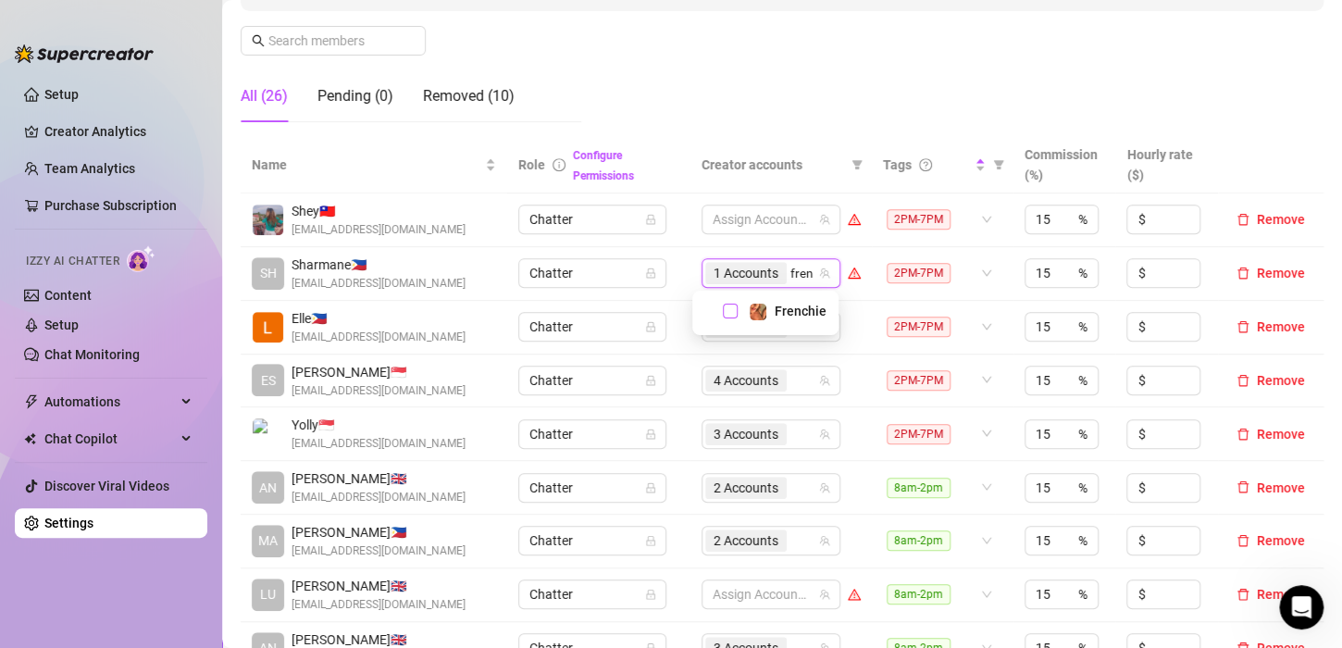
click at [729, 310] on span "Select tree node" at bounding box center [730, 311] width 15 height 15
type input "[PERSON_NAME]"
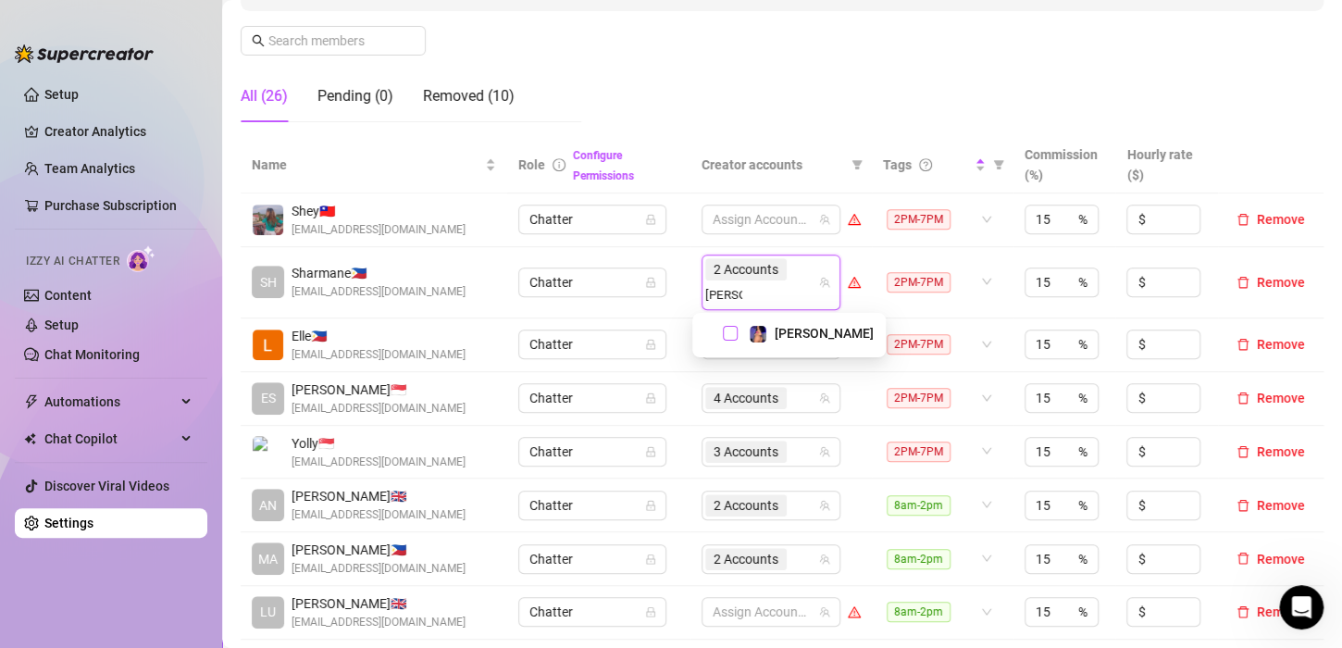
click at [734, 333] on span "Select tree node" at bounding box center [730, 333] width 15 height 15
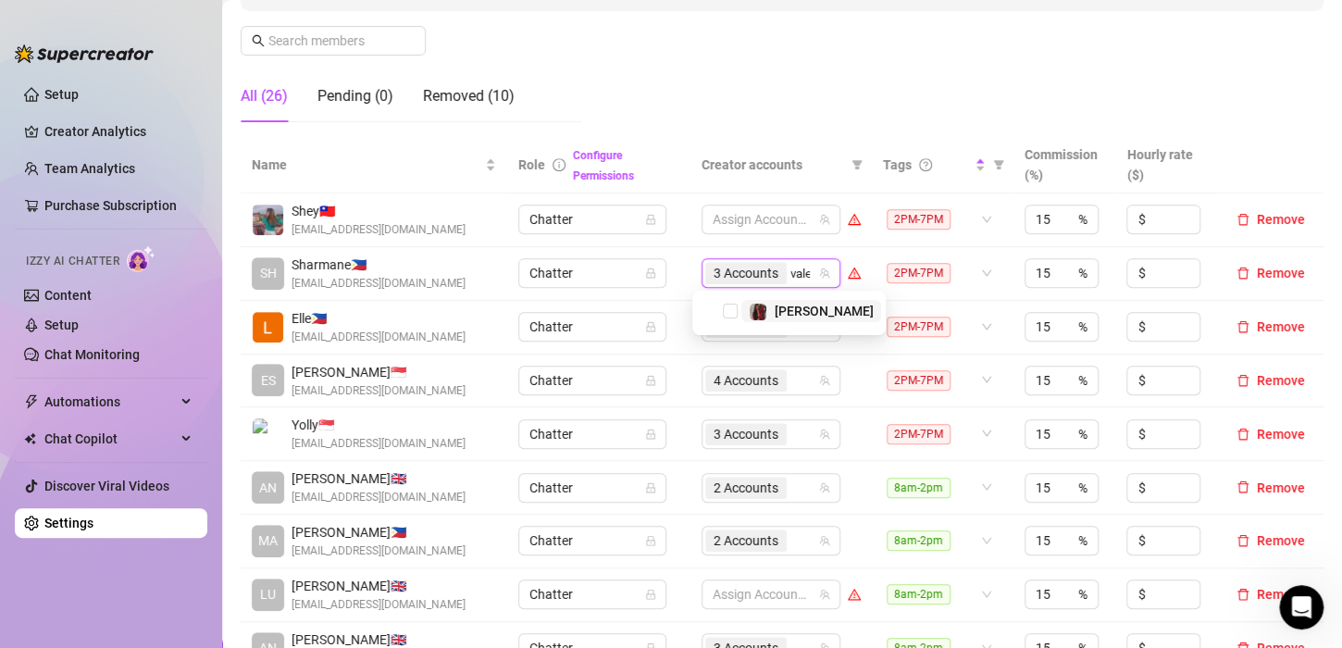
type input "valen"
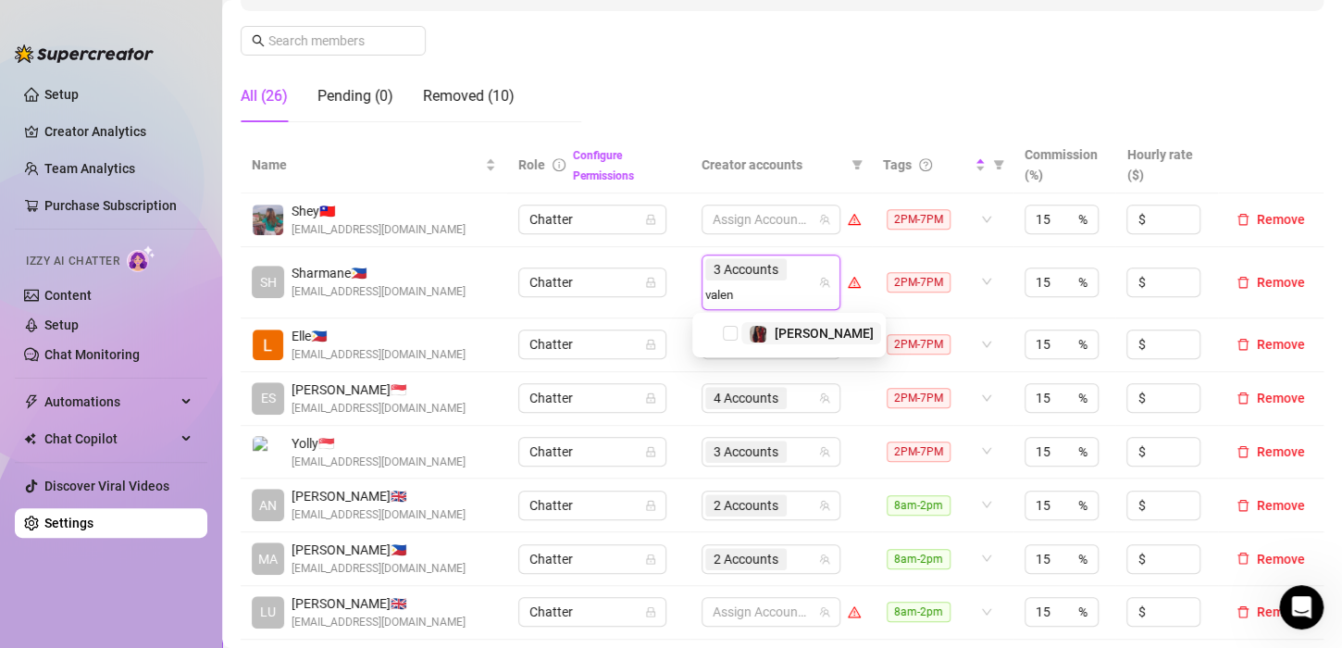
click at [734, 333] on span "Select tree node" at bounding box center [730, 333] width 15 height 15
